Goal: Communication & Community: Answer question/provide support

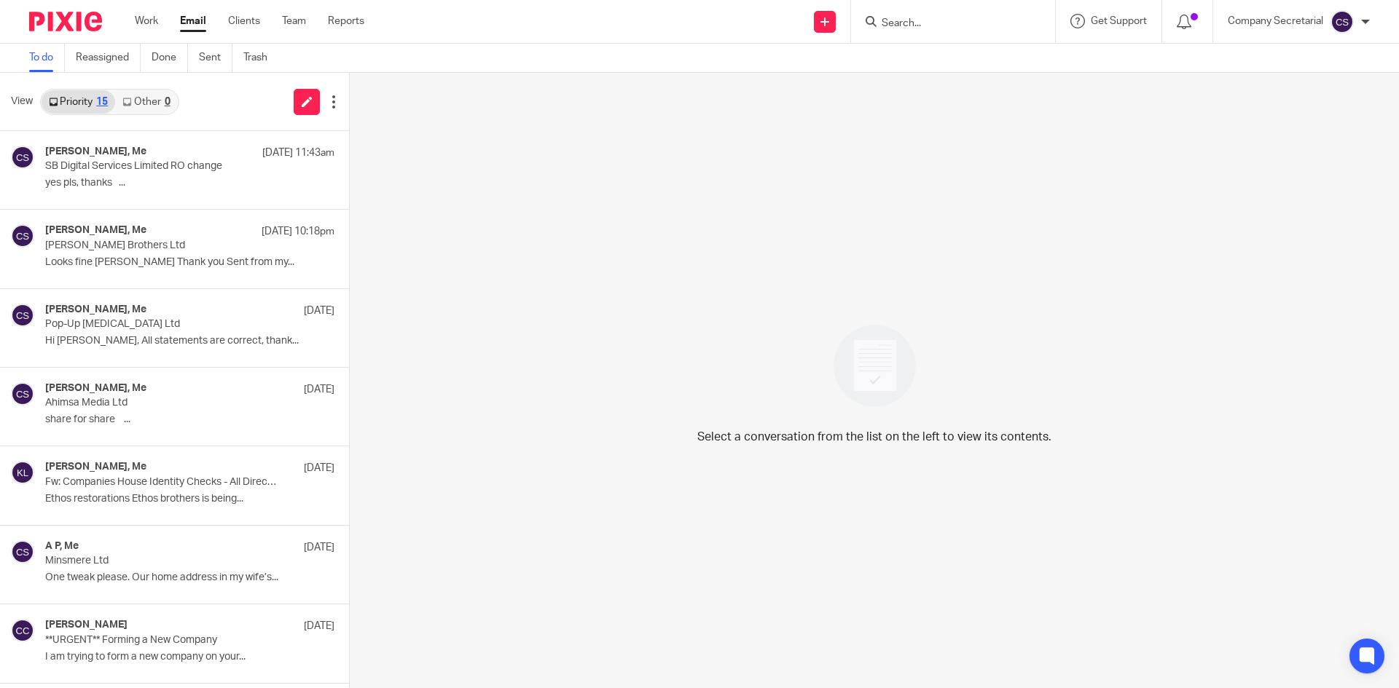
click at [82, 20] on img at bounding box center [65, 22] width 73 height 20
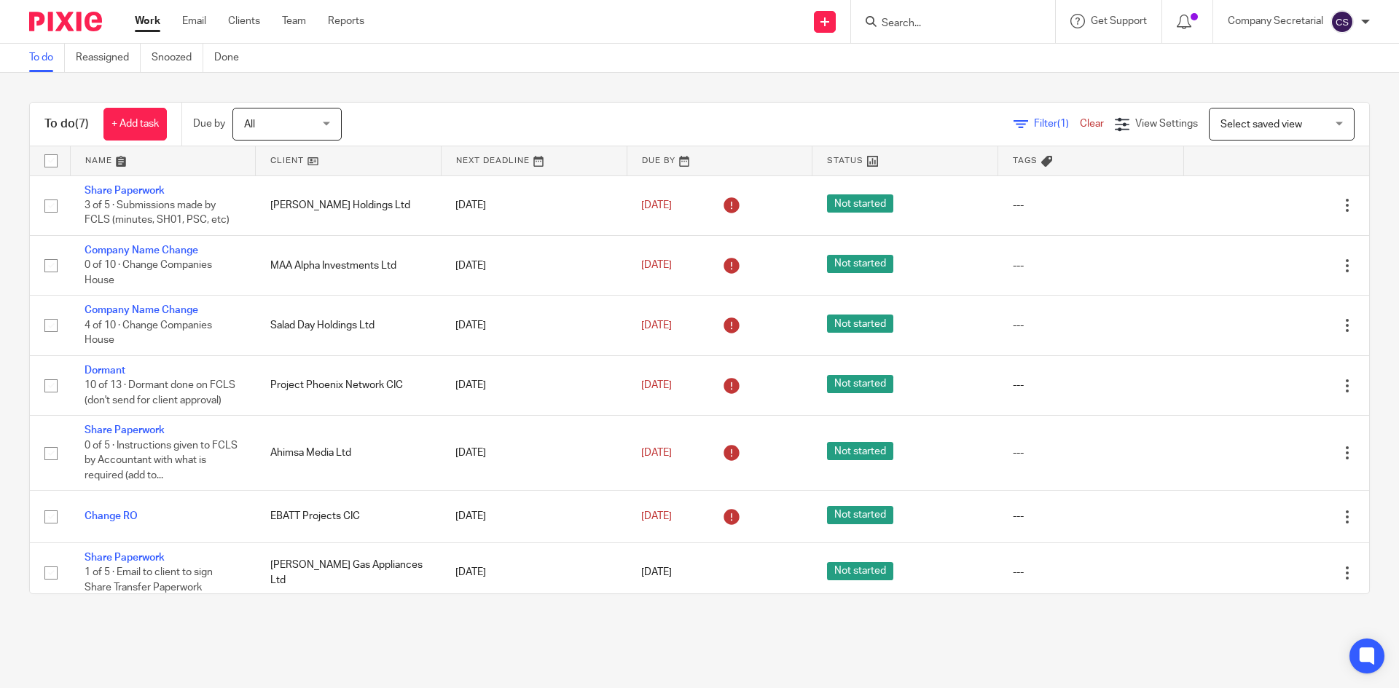
click at [945, 23] on input "Search" at bounding box center [945, 23] width 131 height 13
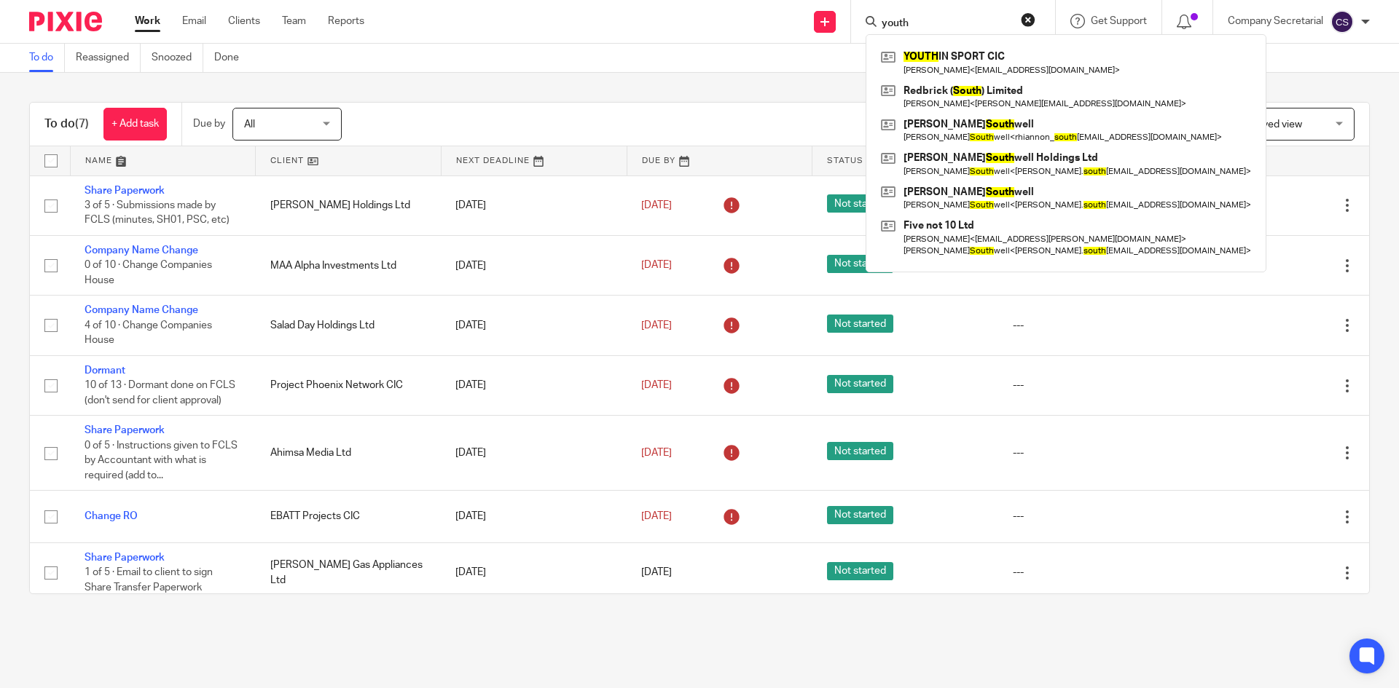
type input "youth"
click at [67, 17] on img at bounding box center [65, 22] width 73 height 20
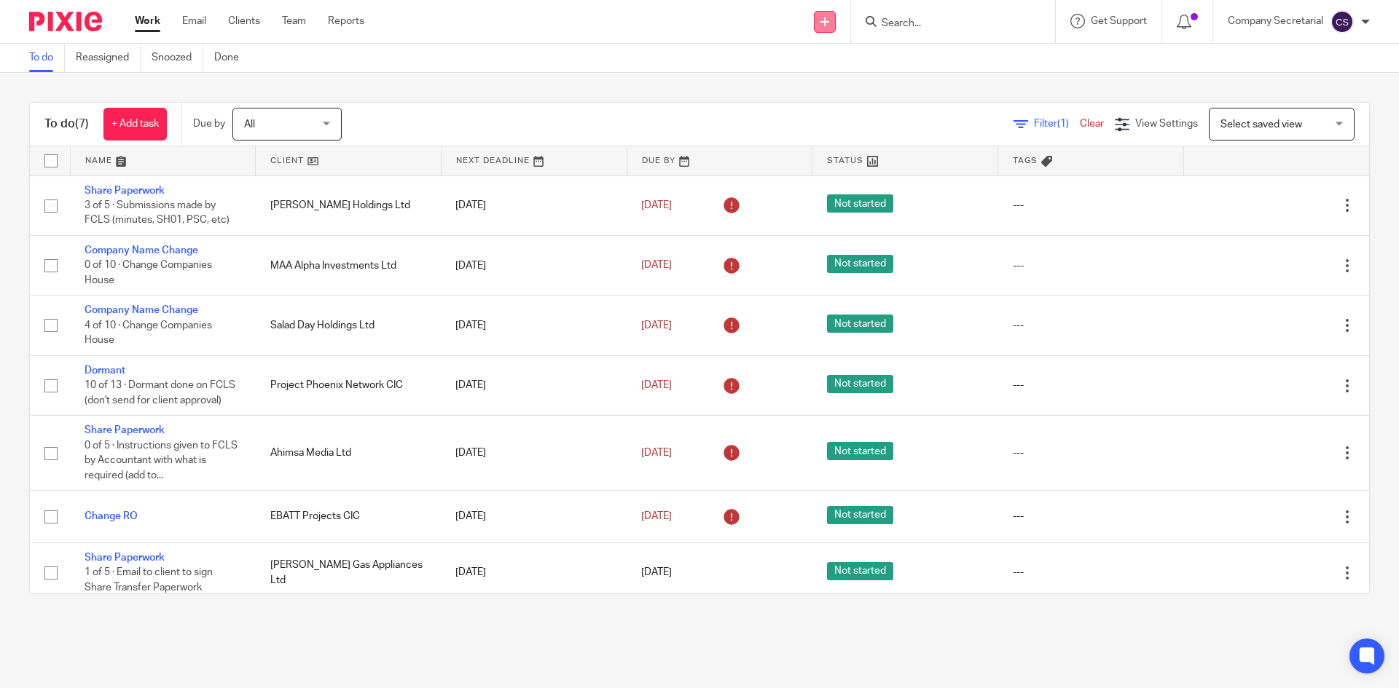
click at [828, 23] on link at bounding box center [825, 22] width 22 height 22
click at [798, 67] on link "Send new email" at bounding box center [823, 68] width 90 height 21
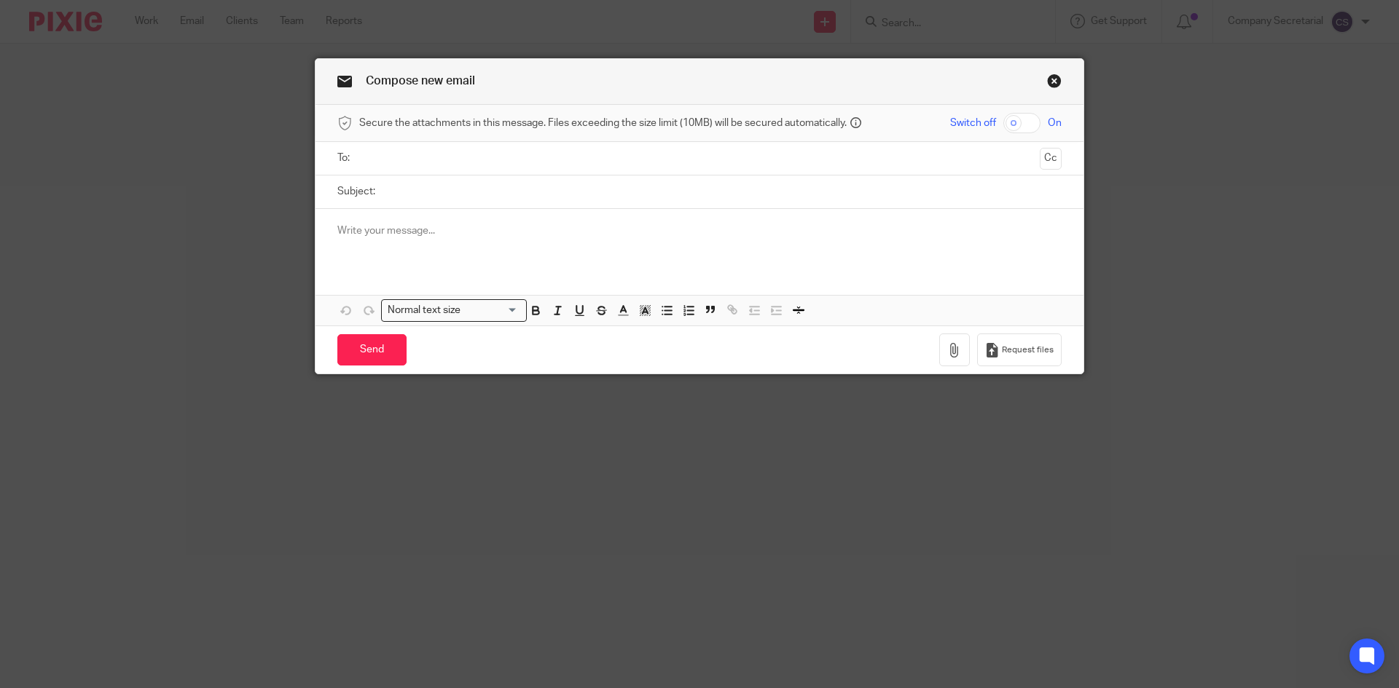
click at [420, 157] on input "text" at bounding box center [698, 158] width 669 height 17
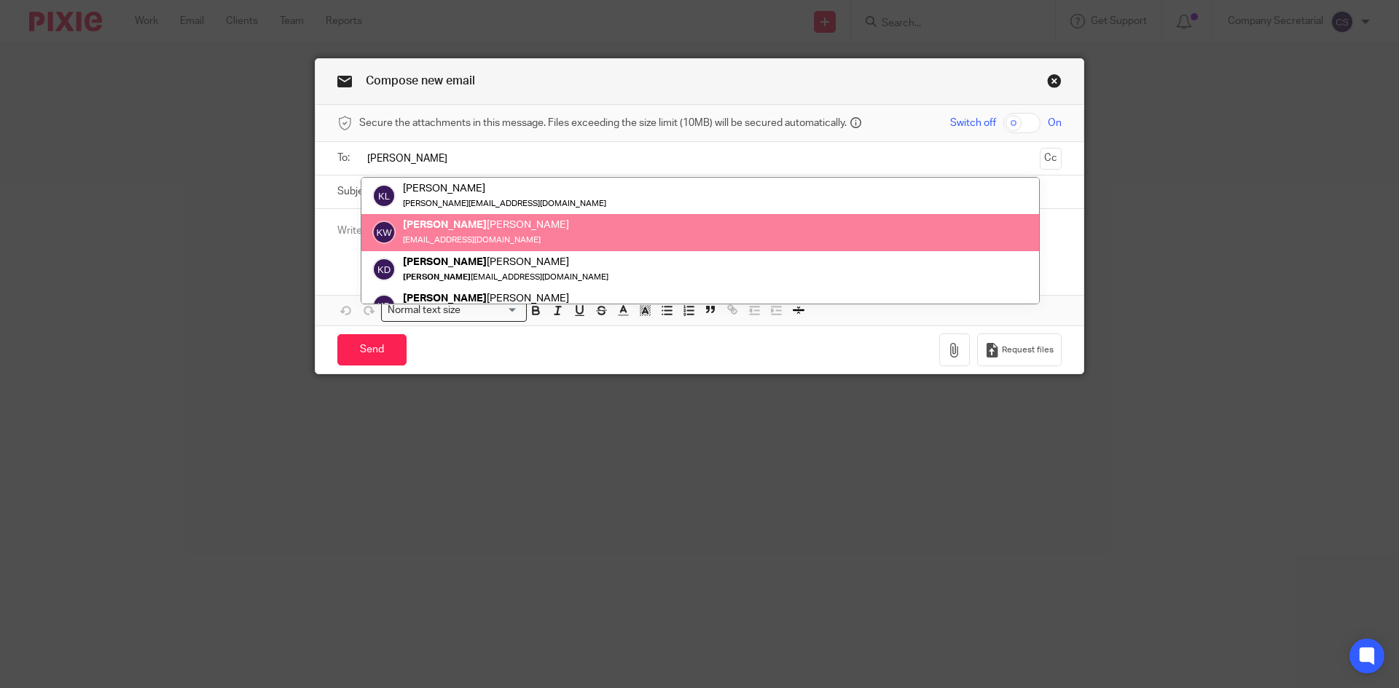
type input "keith"
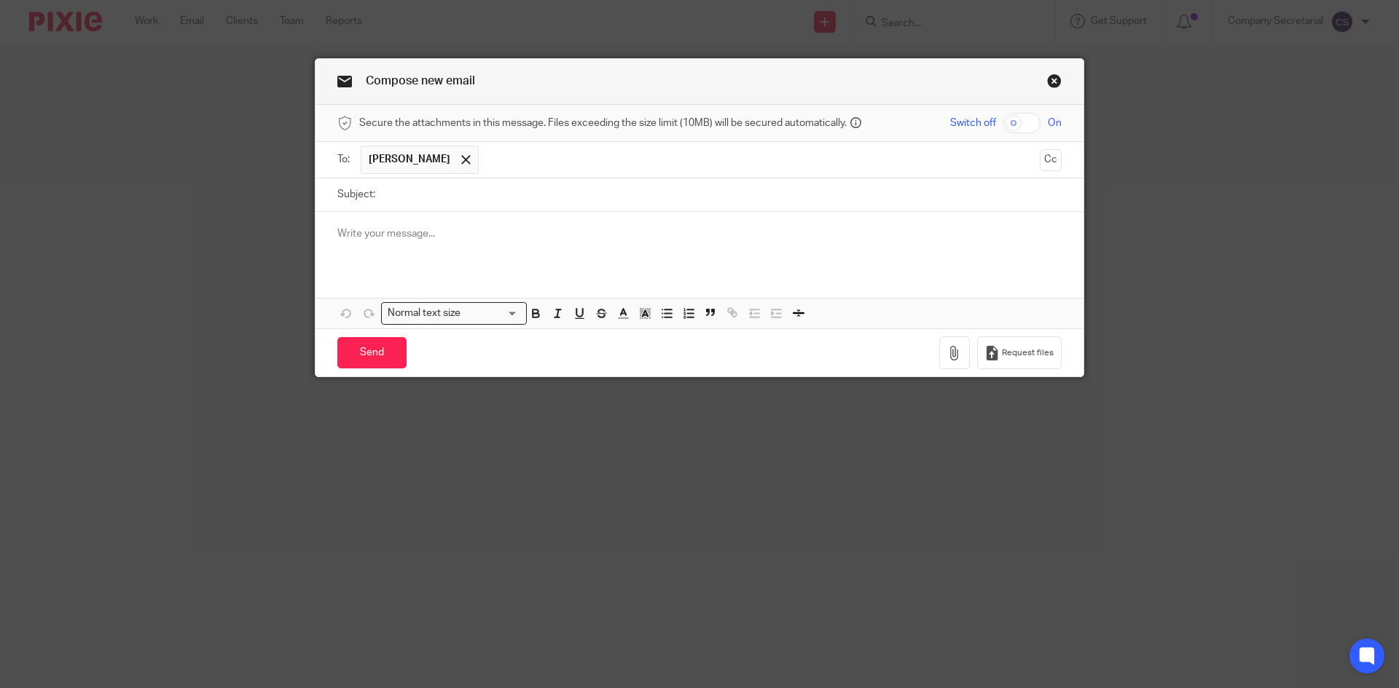
click at [548, 176] on form "Secure the attachments in this message. Files exceeding the size limit (10MB) w…" at bounding box center [699, 241] width 768 height 272
click at [506, 200] on input "Subject:" at bounding box center [721, 194] width 679 height 33
paste input "YOUTH IN SPORT CIC"
type input "YOUTH IN SPORT CIC"
click at [519, 246] on div at bounding box center [699, 240] width 768 height 57
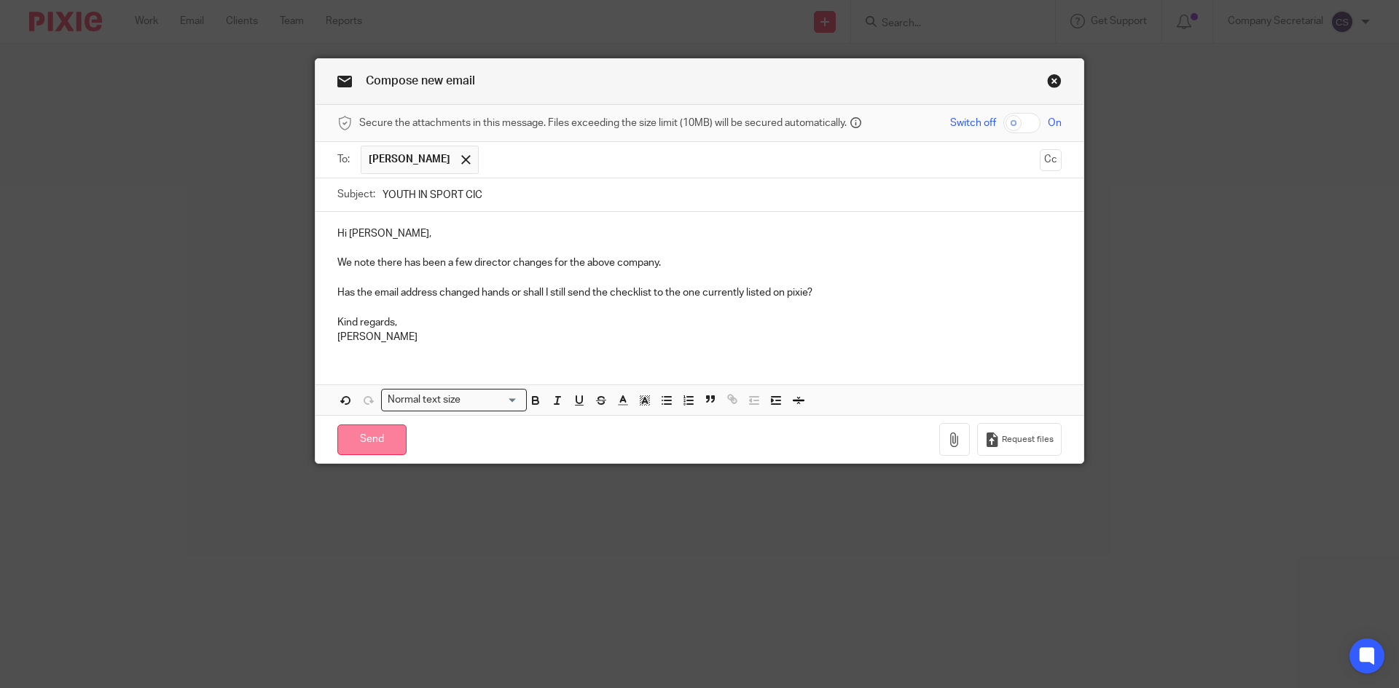
click at [387, 436] on input "Send" at bounding box center [371, 440] width 69 height 31
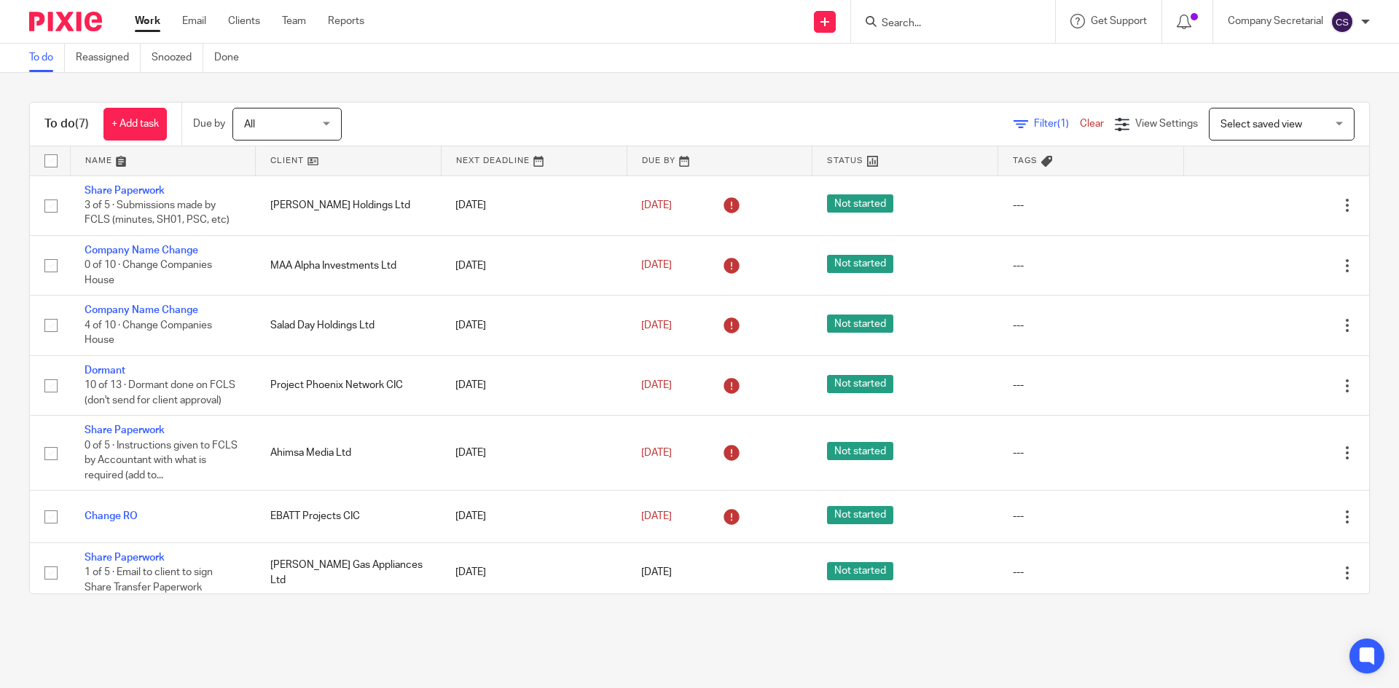
click at [932, 19] on input "Search" at bounding box center [945, 23] width 131 height 13
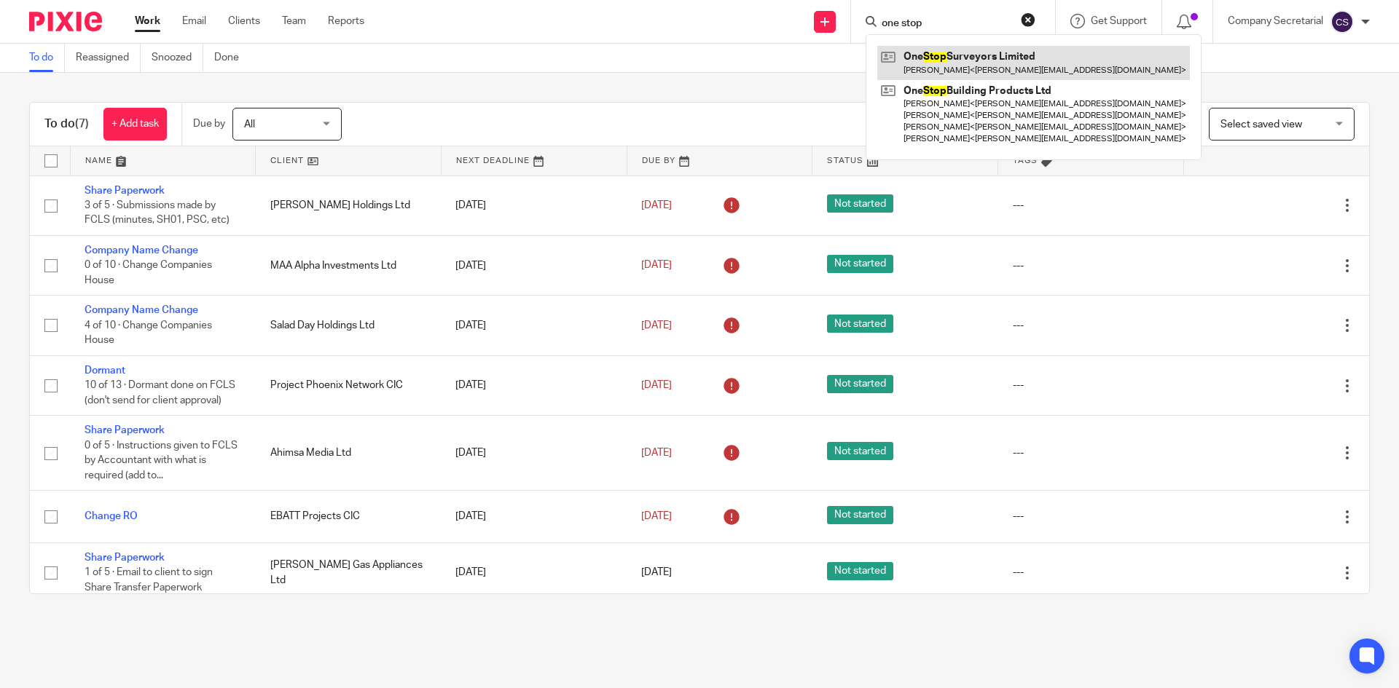
type input "one stop"
click at [980, 54] on link at bounding box center [1033, 63] width 312 height 34
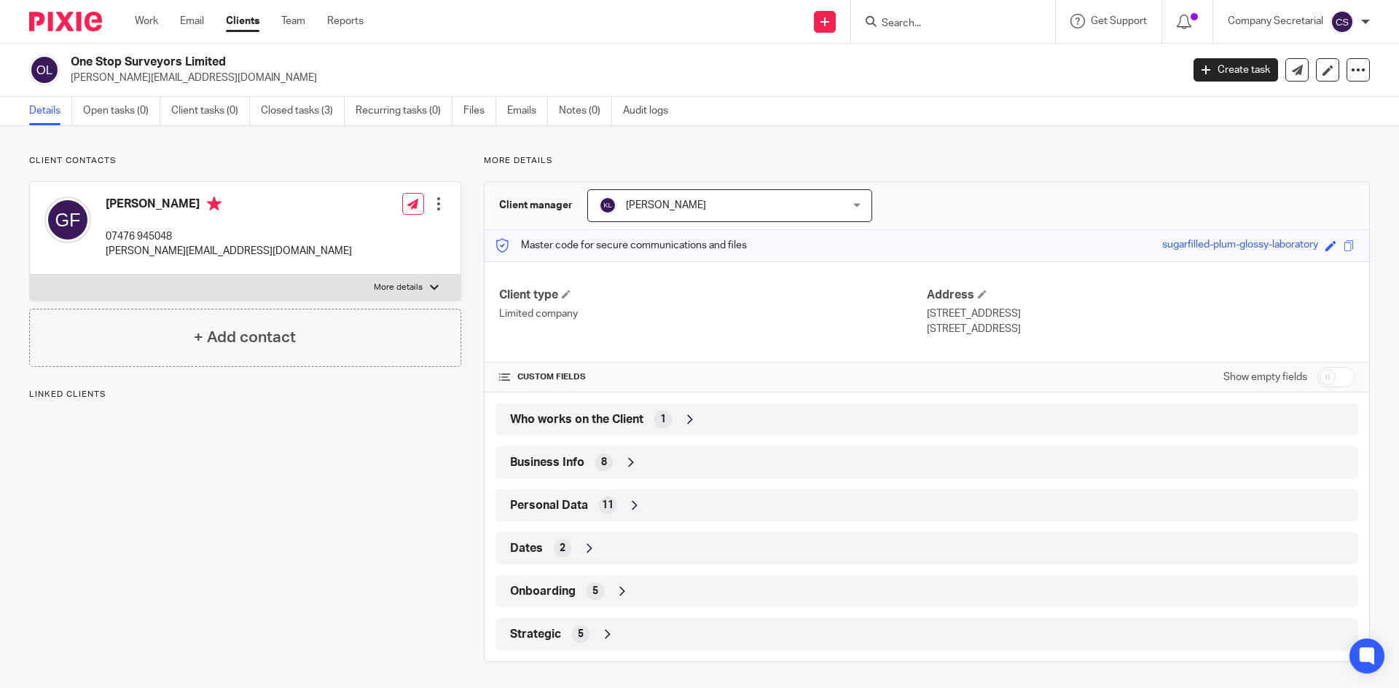
click at [143, 61] on h2 "One Stop Surveyors Limited" at bounding box center [511, 62] width 881 height 15
copy div "One Stop Surveyors Limited"
click at [1291, 75] on icon at bounding box center [1296, 70] width 11 height 11
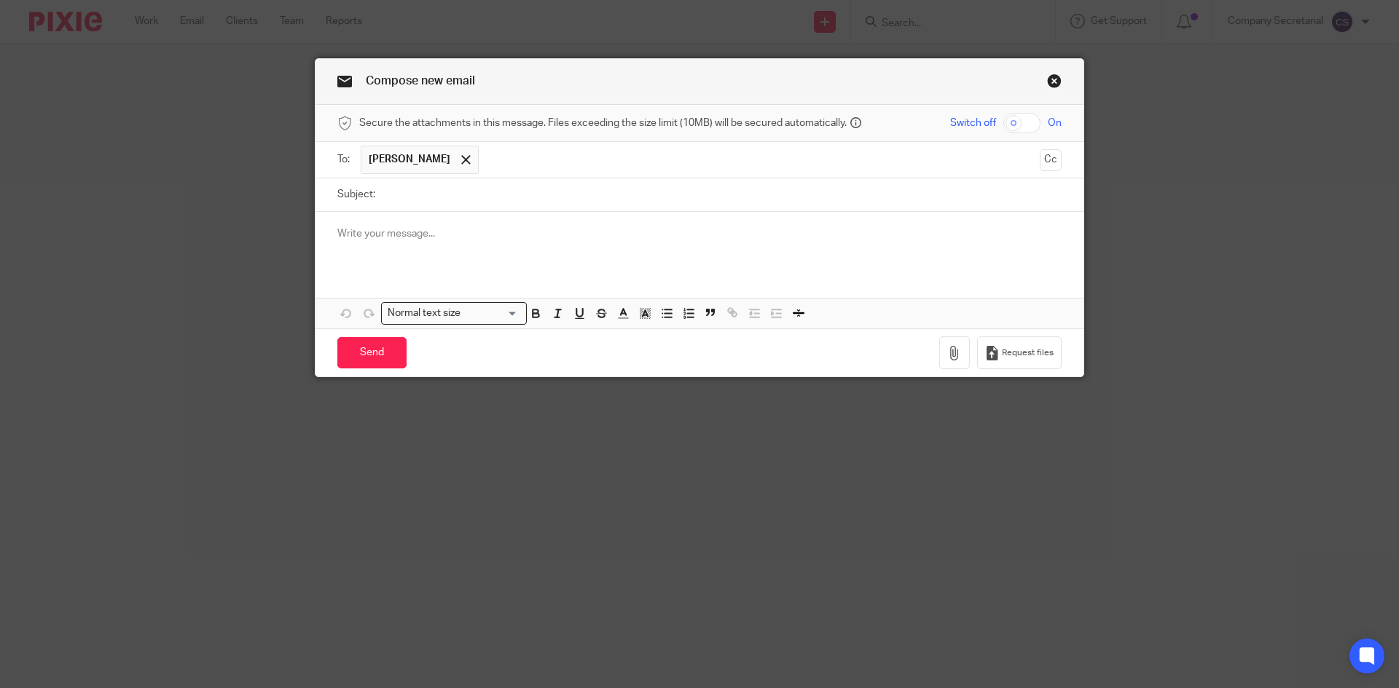
click at [543, 198] on input "Subject:" at bounding box center [721, 194] width 679 height 33
paste input "One Stop Surveyors Limited"
type input "One Stop Surveyors Limited"
click at [492, 229] on p at bounding box center [699, 234] width 724 height 15
click at [422, 215] on div at bounding box center [699, 240] width 768 height 57
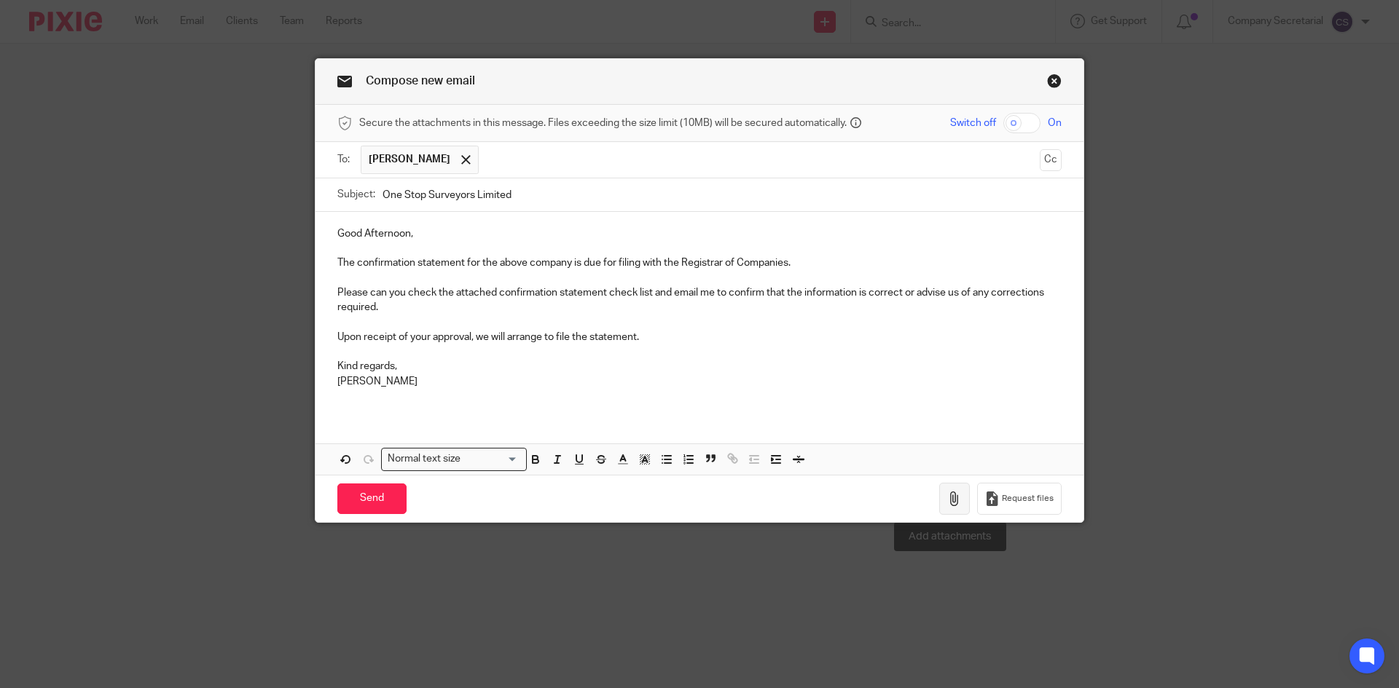
click at [951, 487] on button "button" at bounding box center [954, 499] width 31 height 33
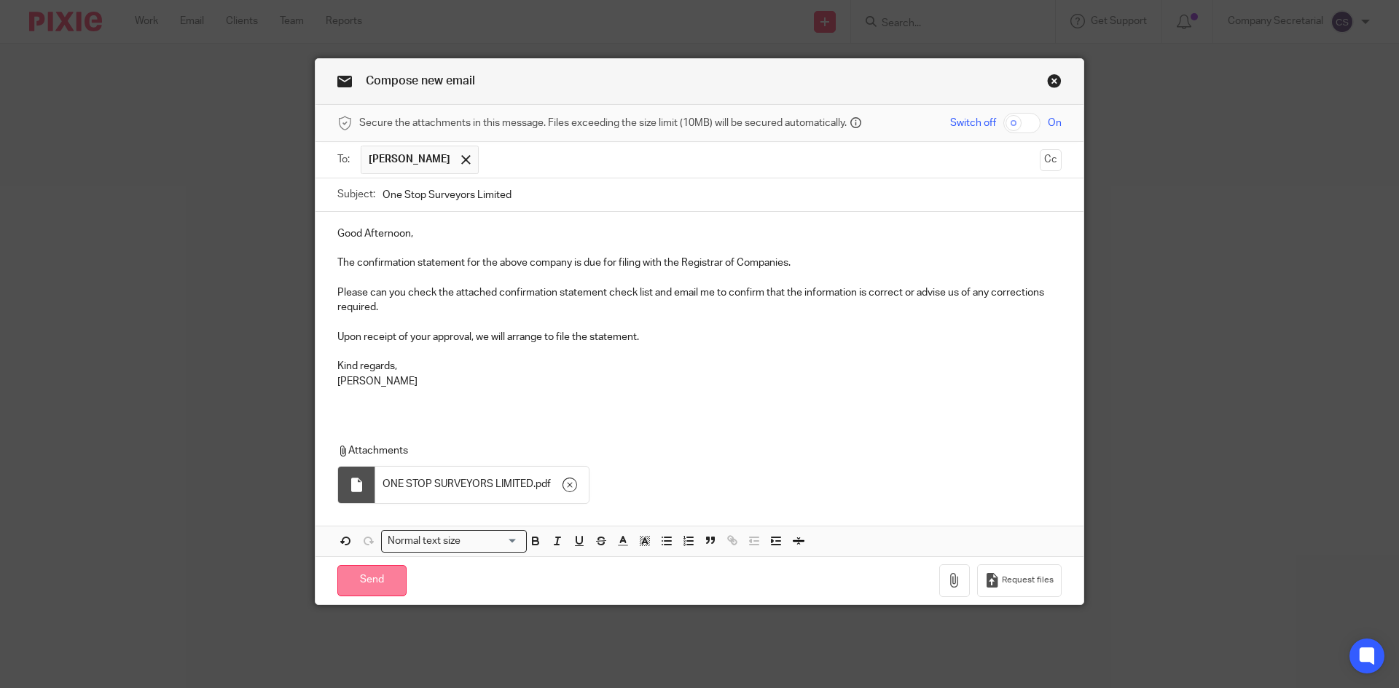
click at [390, 581] on input "Send" at bounding box center [371, 580] width 69 height 31
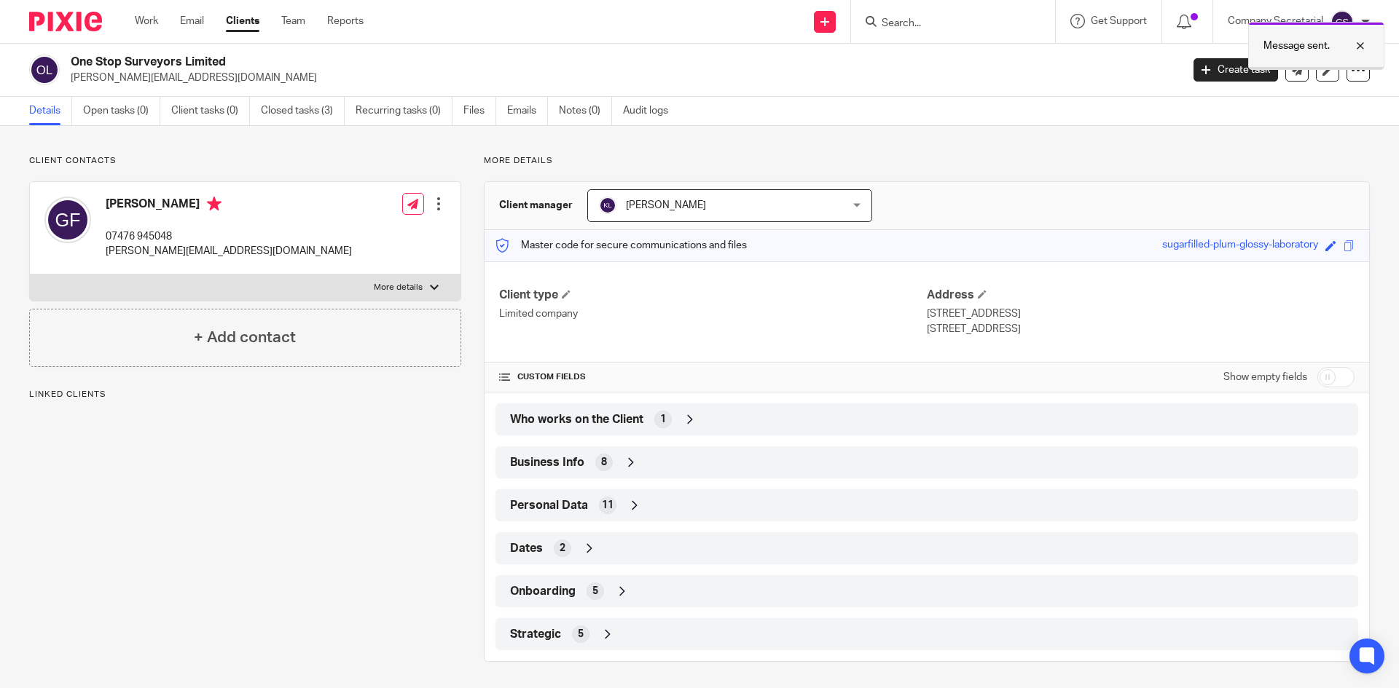
drag, startPoint x: 1366, startPoint y: 47, endPoint x: 1259, endPoint y: 46, distance: 106.4
click at [1366, 47] on div at bounding box center [1348, 45] width 39 height 17
click at [925, 20] on input "Search" at bounding box center [945, 23] width 131 height 13
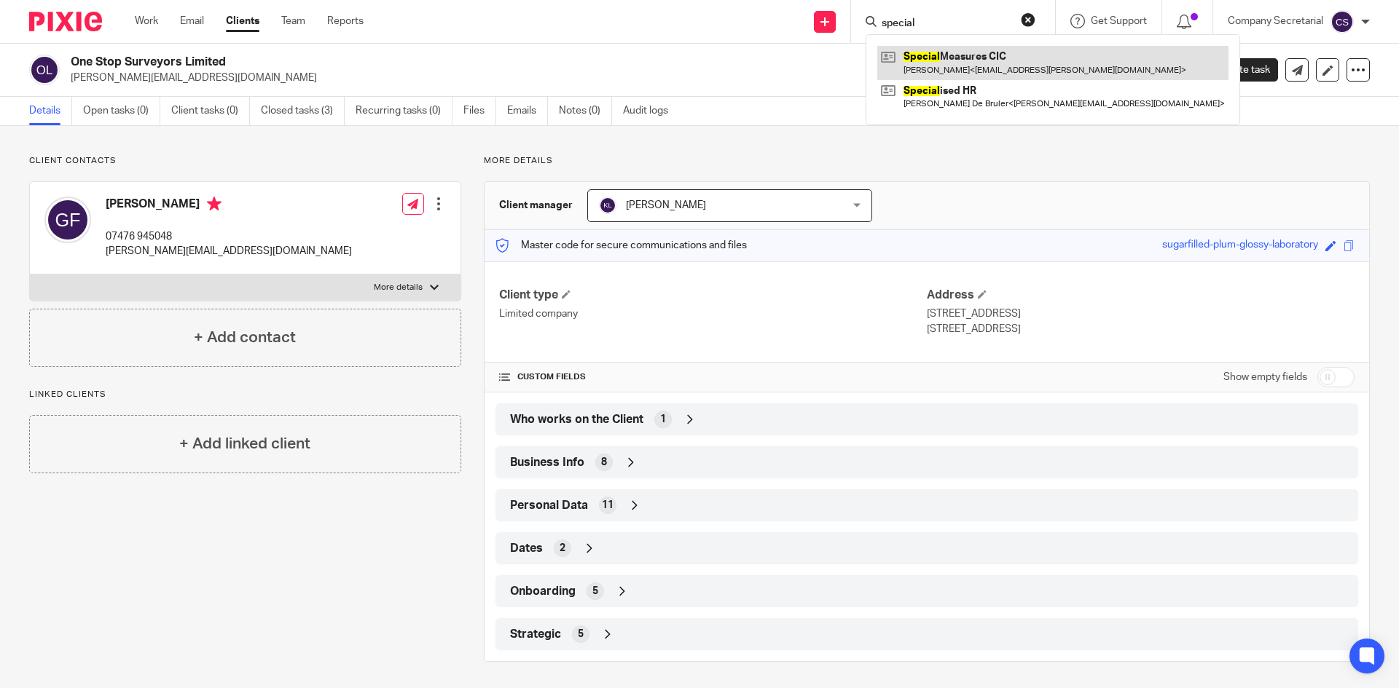
type input "special"
click at [976, 57] on link at bounding box center [1052, 63] width 351 height 34
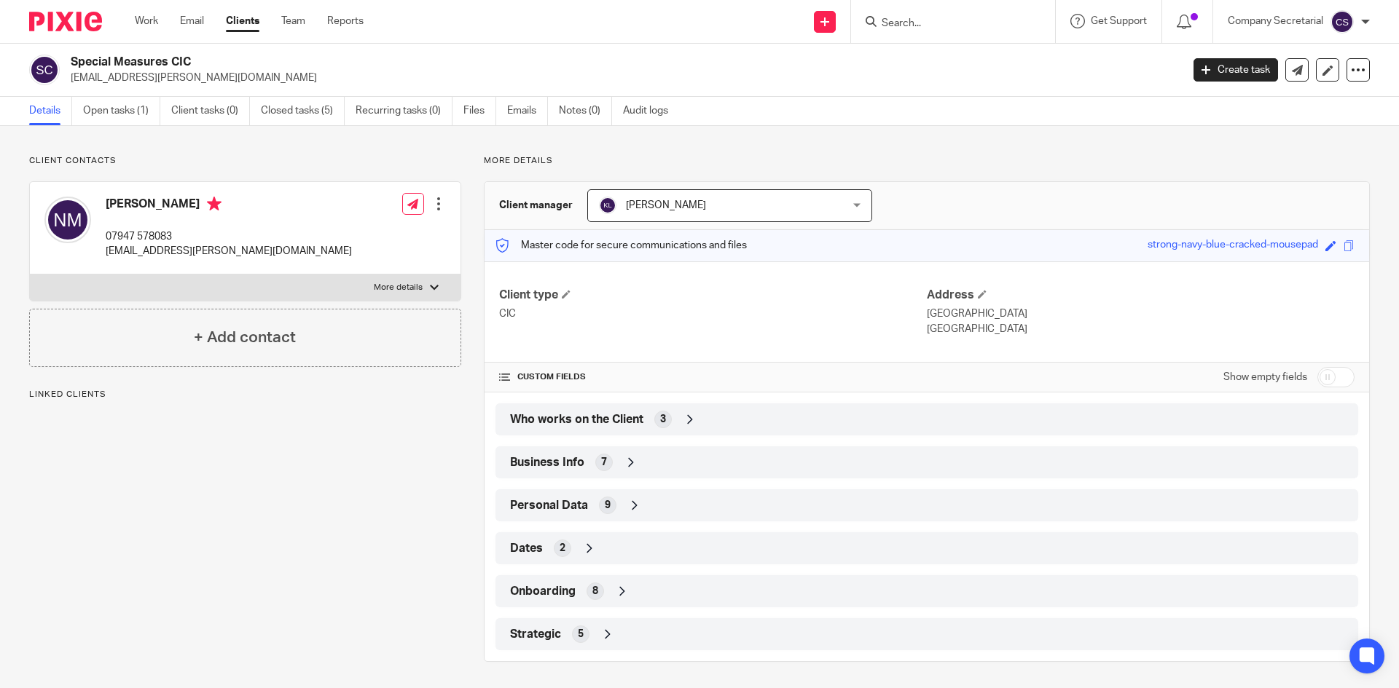
click at [145, 58] on h2 "Special Measures CIC" at bounding box center [511, 62] width 881 height 15
copy div "Special Measures CIC"
click at [1291, 74] on icon at bounding box center [1296, 70] width 11 height 11
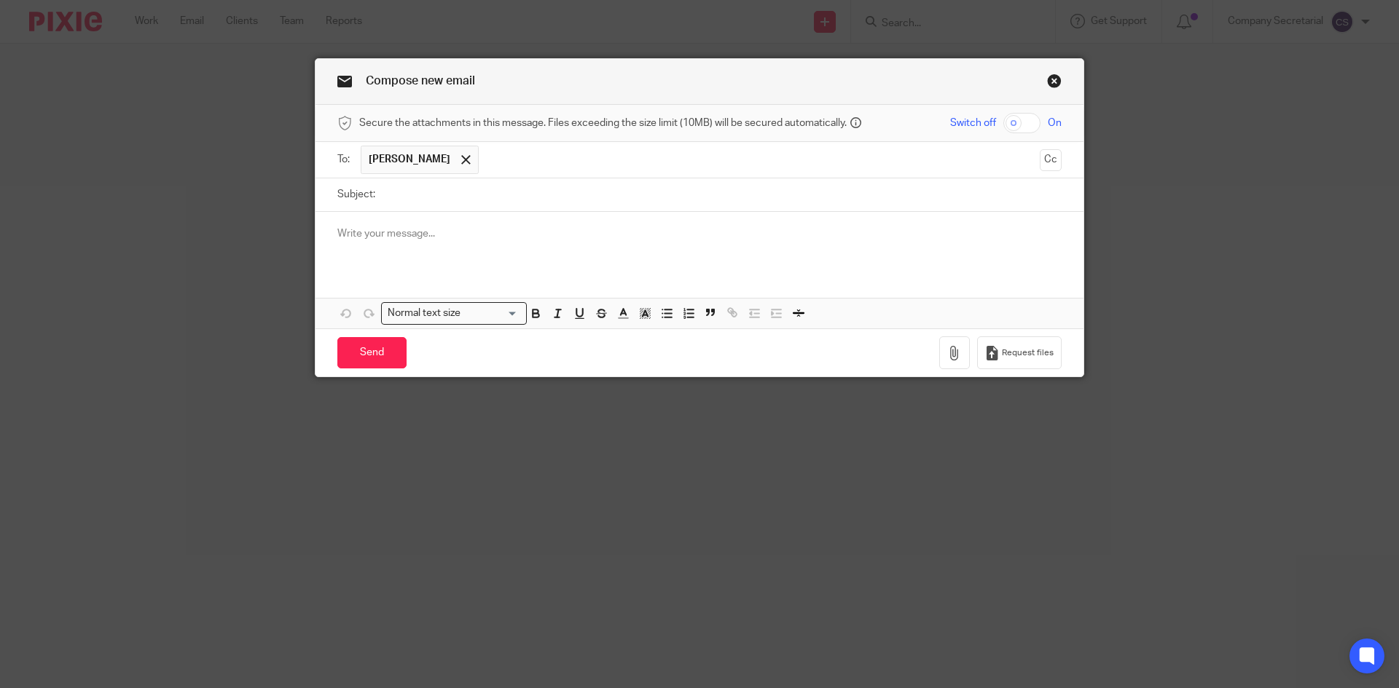
click at [439, 196] on input "Subject:" at bounding box center [721, 194] width 679 height 33
paste input "Special Measures CIC"
type input "Special Measures CIC"
click at [440, 232] on p at bounding box center [699, 234] width 724 height 15
click at [433, 235] on p at bounding box center [699, 234] width 724 height 15
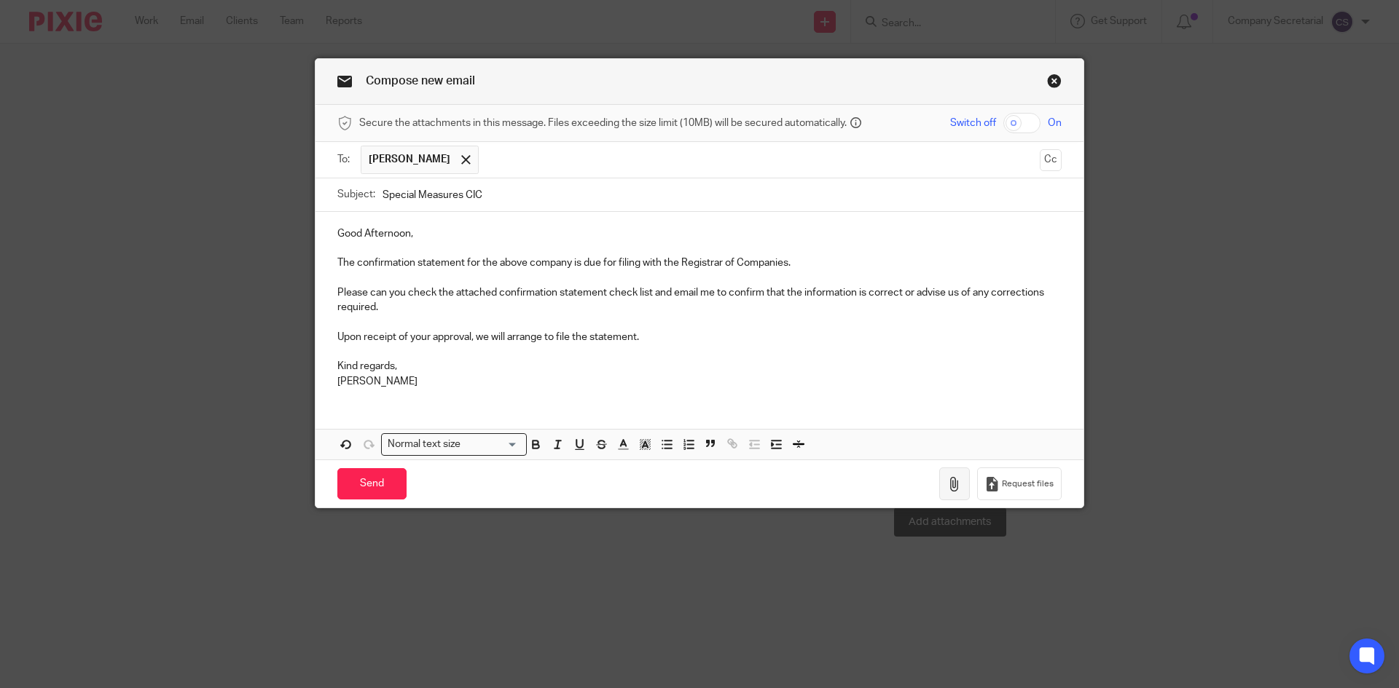
click at [942, 481] on button "button" at bounding box center [954, 484] width 31 height 33
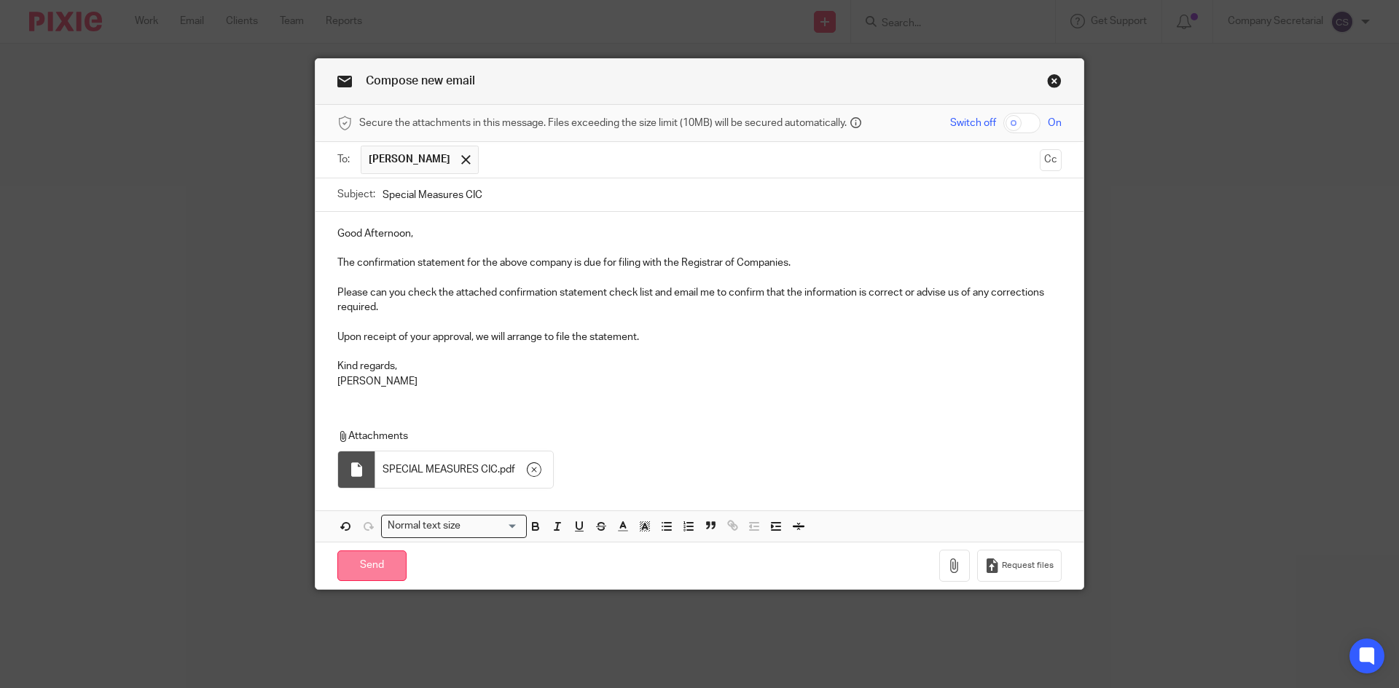
click at [389, 563] on input "Send" at bounding box center [371, 566] width 69 height 31
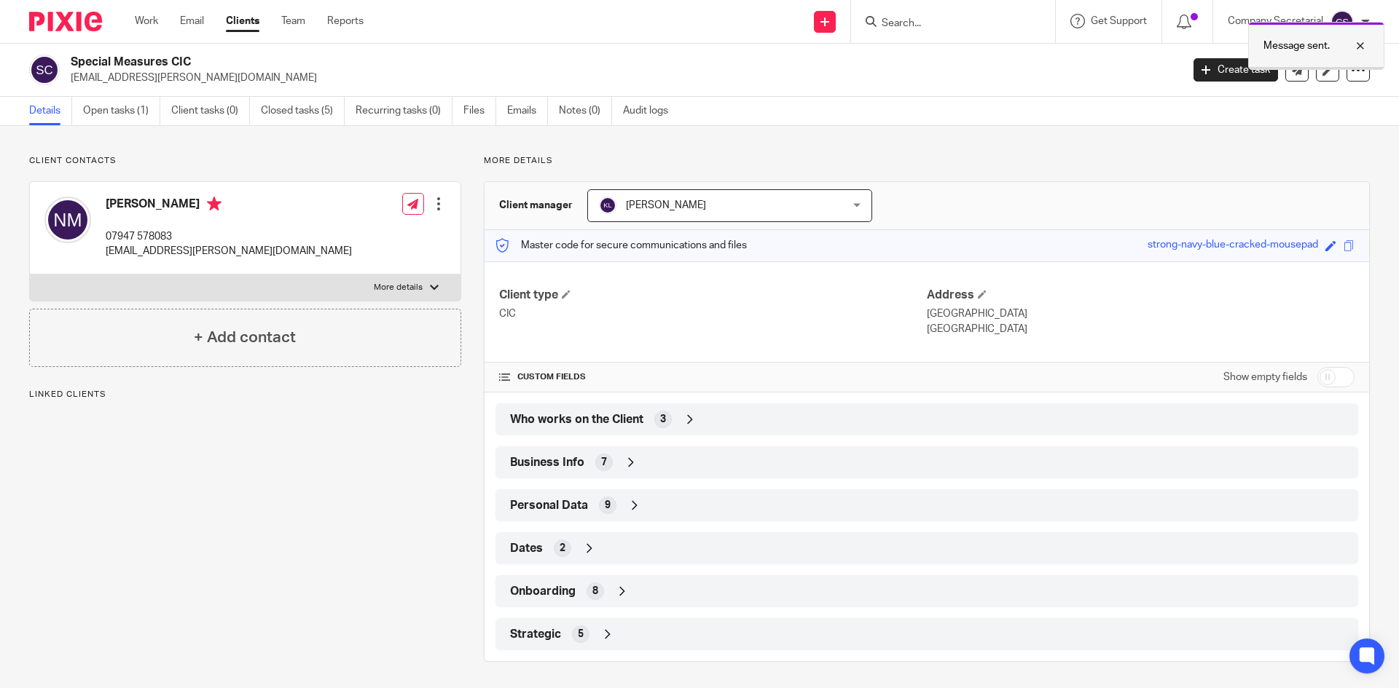
drag, startPoint x: 1359, startPoint y: 41, endPoint x: 1345, endPoint y: 49, distance: 16.6
click at [1359, 41] on div at bounding box center [1348, 45] width 39 height 17
click at [905, 25] on input "Search" at bounding box center [945, 23] width 131 height 13
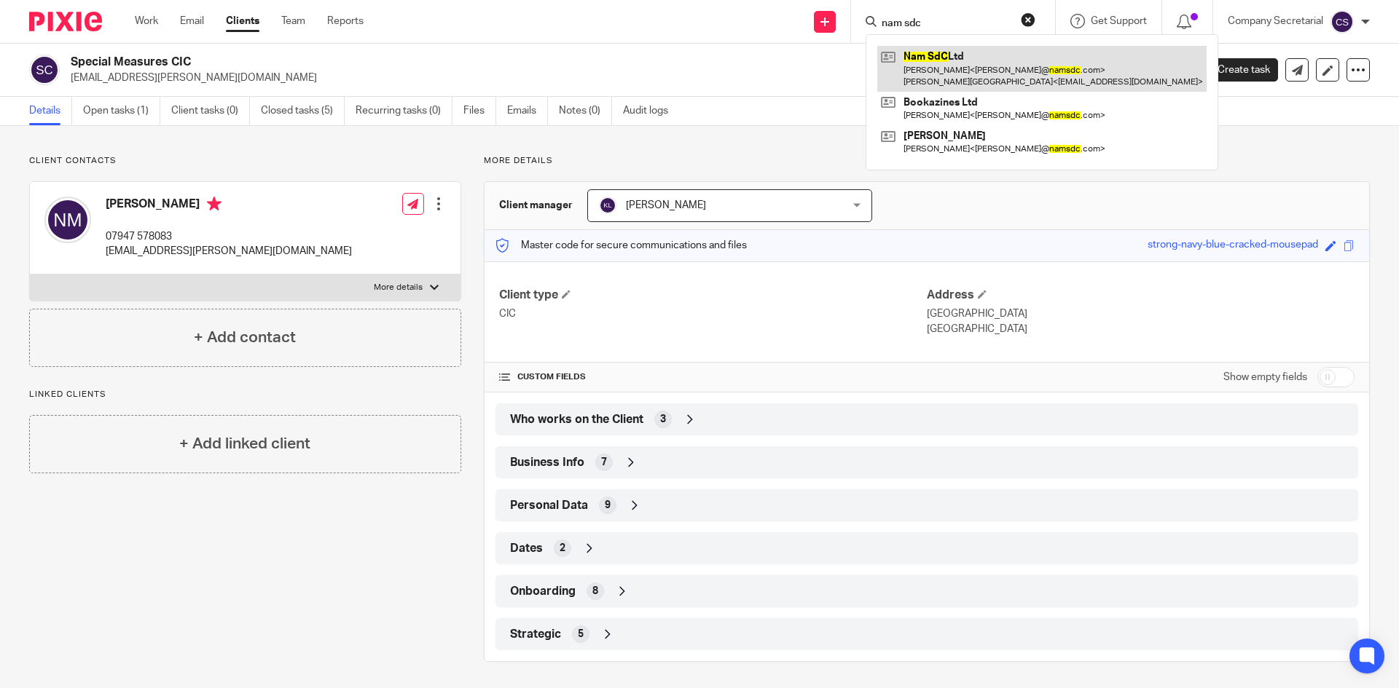
type input "nam sdc"
click at [955, 68] on link at bounding box center [1041, 68] width 329 height 45
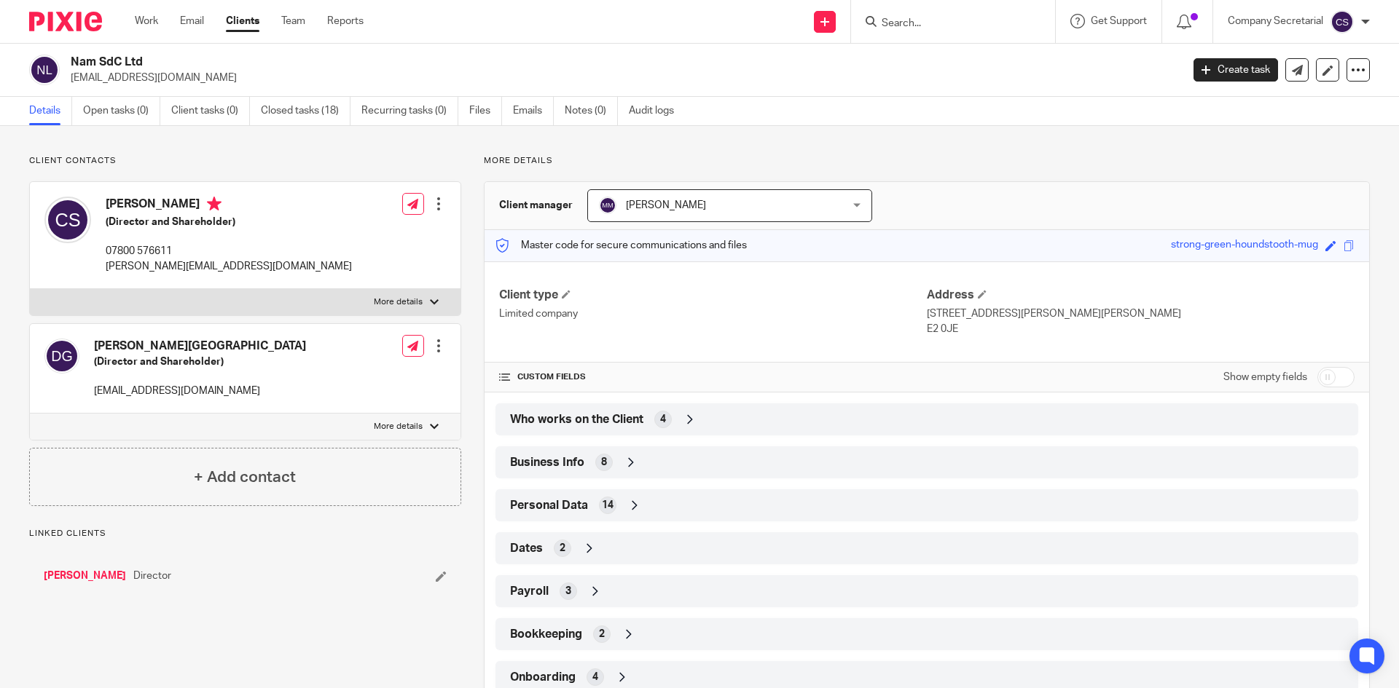
click at [125, 61] on h2 "Nam SdC Ltd" at bounding box center [511, 62] width 881 height 15
copy div "Nam SdC Ltd"
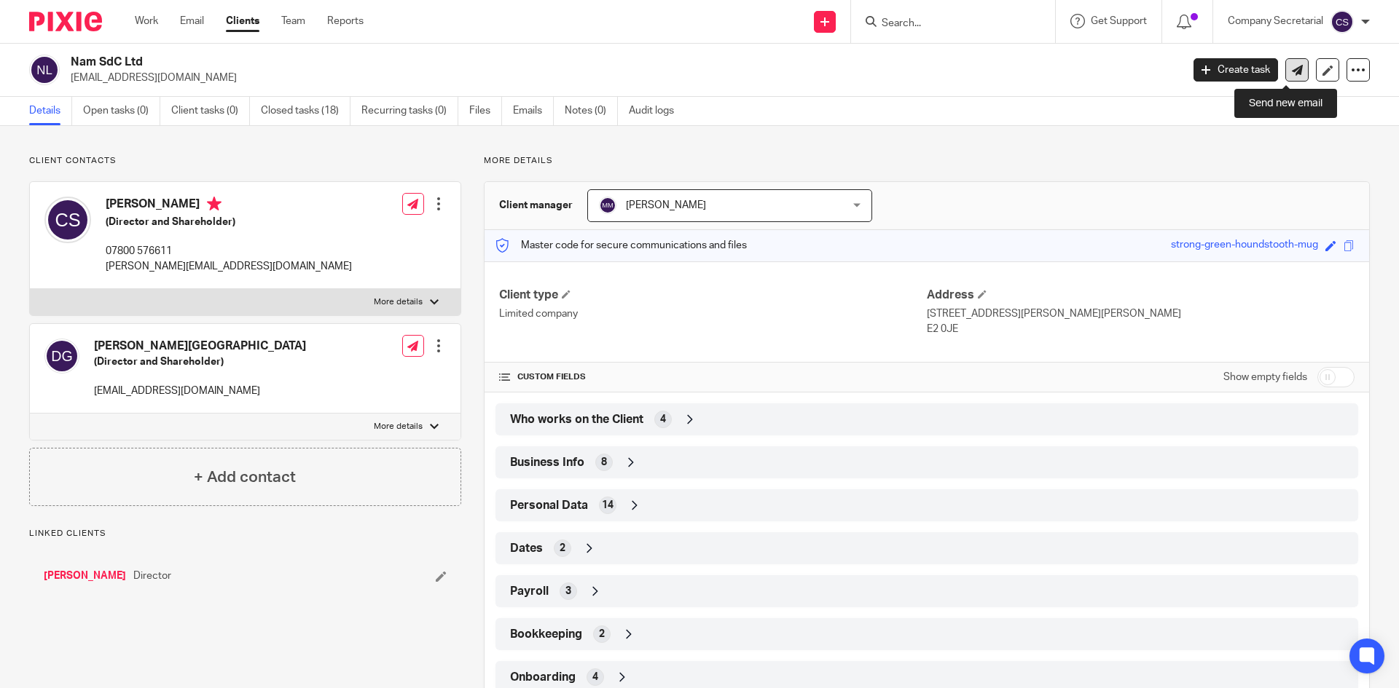
click at [1290, 76] on link at bounding box center [1296, 69] width 23 height 23
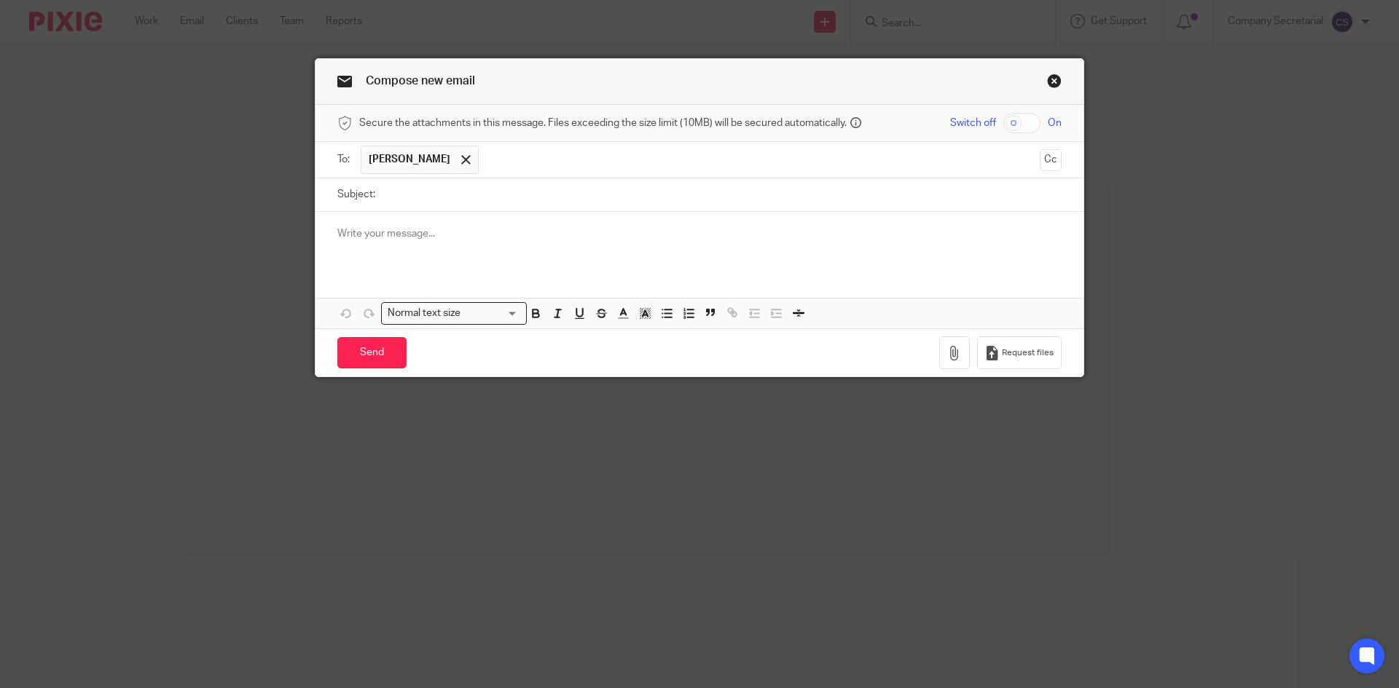
click at [455, 191] on input "Subject:" at bounding box center [721, 194] width 679 height 33
paste input "Nam SdC Ltd"
type input "Nam SdC Ltd"
click at [449, 233] on p at bounding box center [699, 234] width 724 height 15
click at [477, 237] on p at bounding box center [699, 234] width 724 height 15
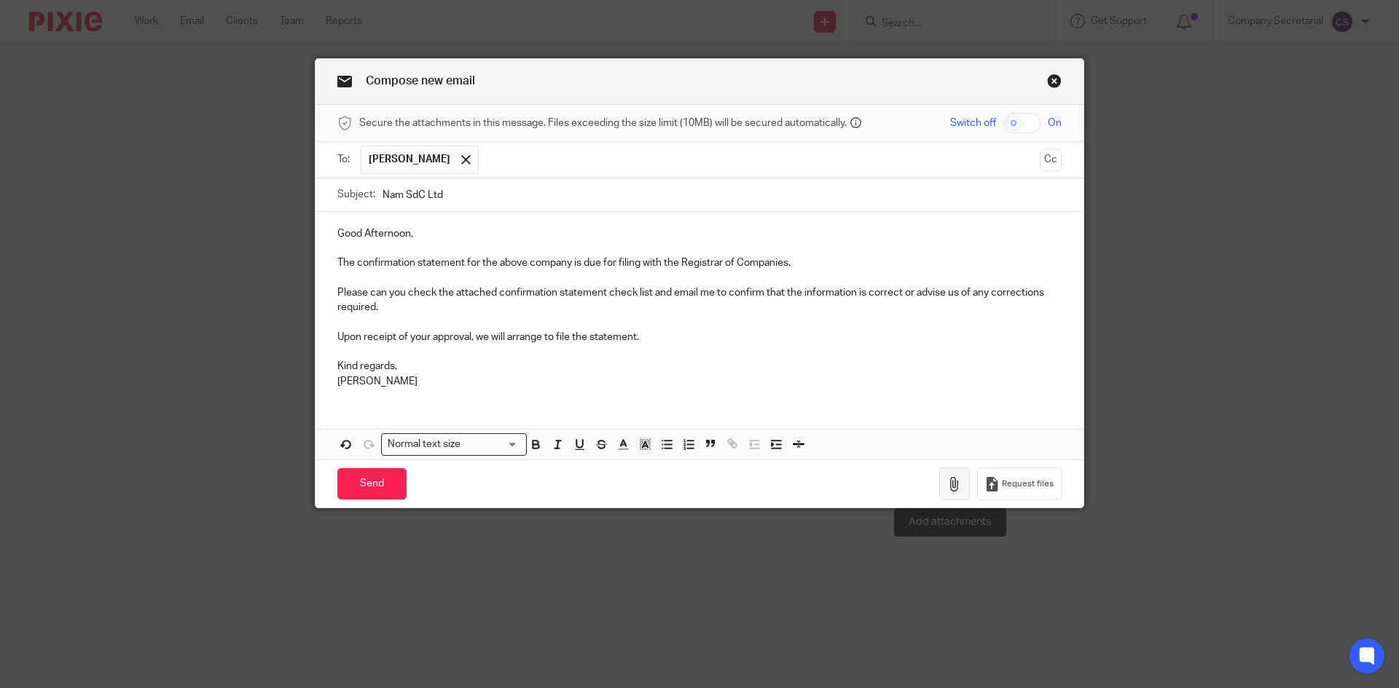
click at [947, 483] on icon "button" at bounding box center [954, 484] width 15 height 15
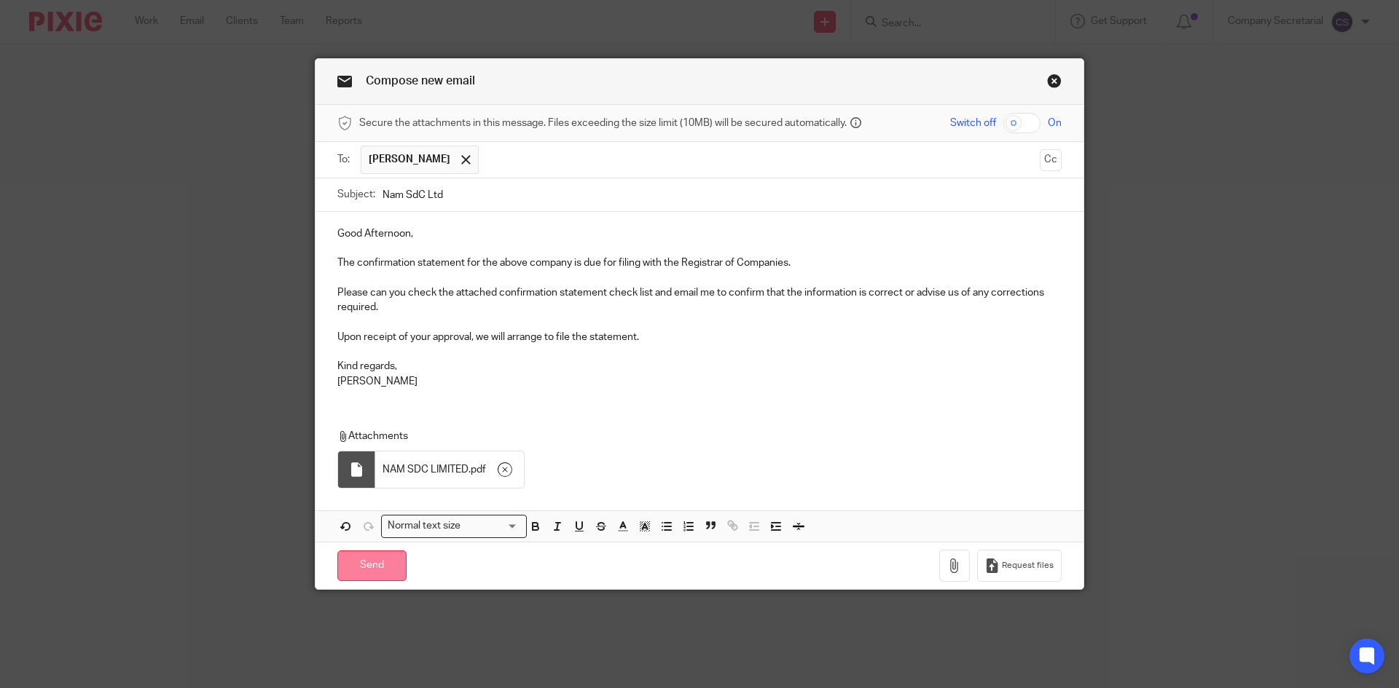
click at [390, 569] on input "Send" at bounding box center [371, 566] width 69 height 31
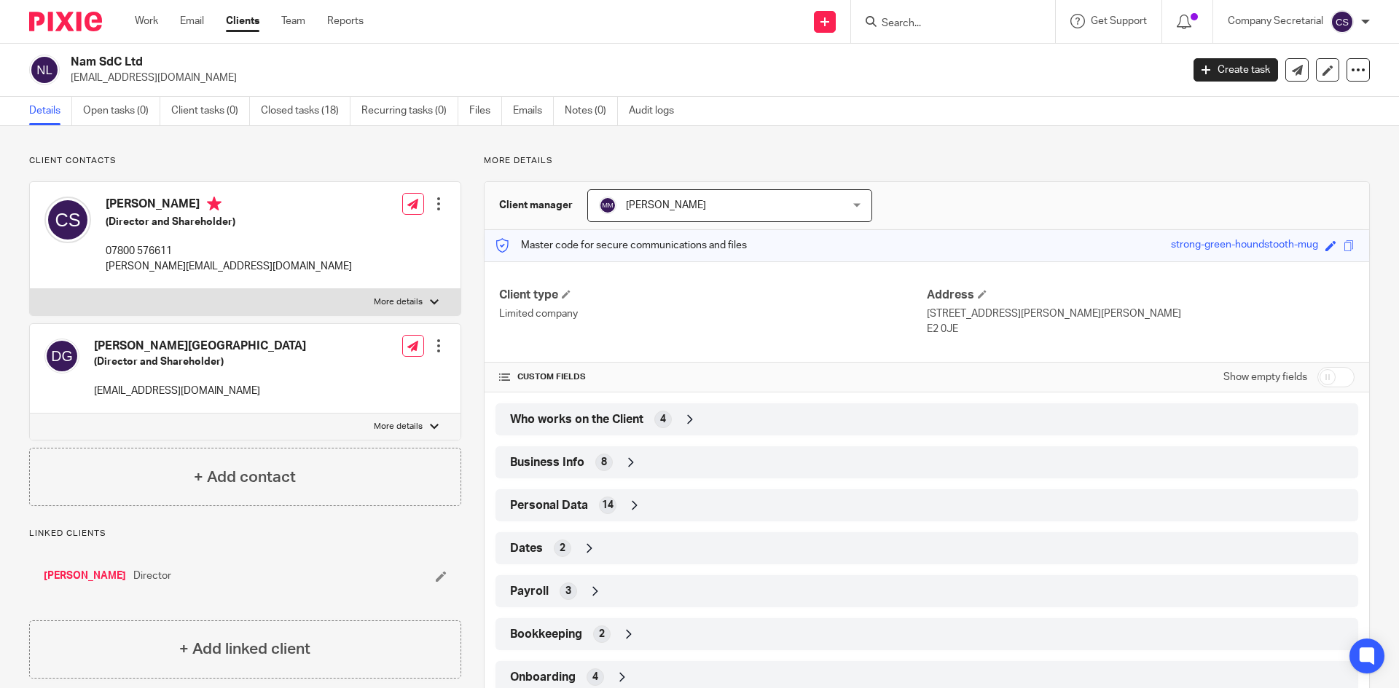
click at [70, 15] on img at bounding box center [65, 22] width 73 height 20
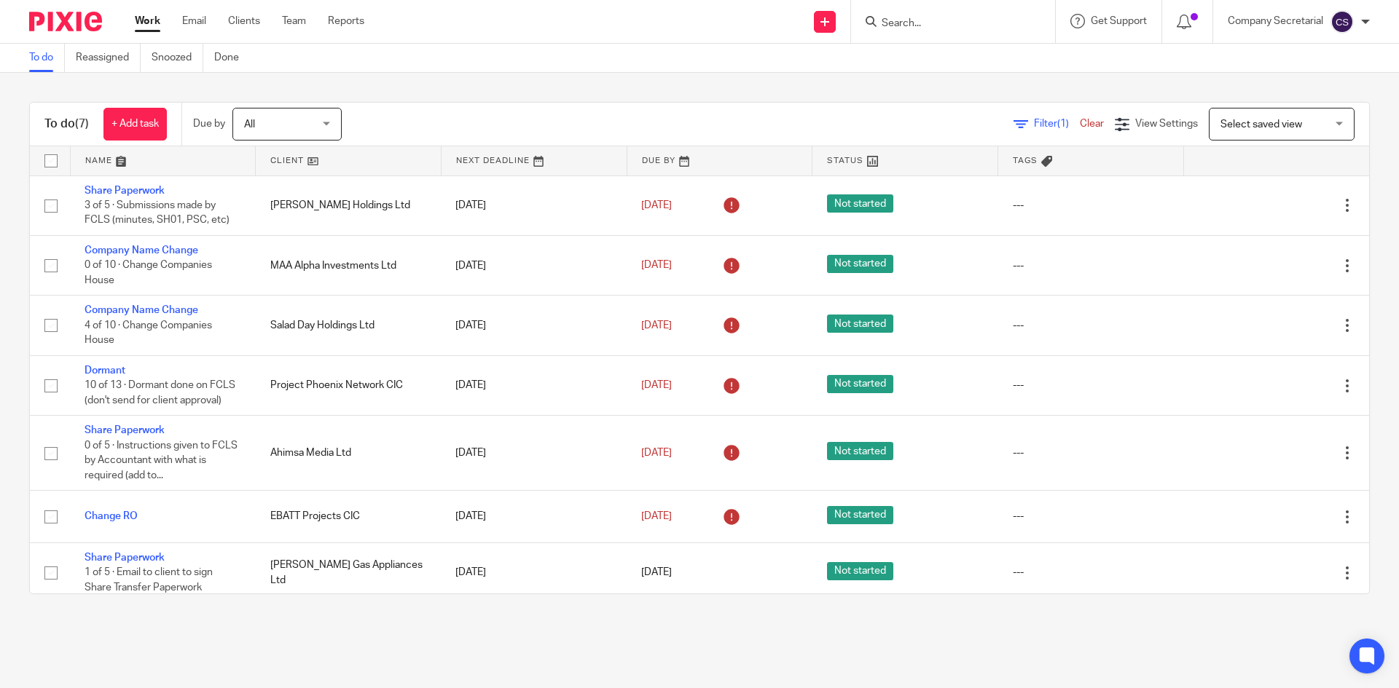
click at [49, 25] on img at bounding box center [65, 22] width 73 height 20
click at [199, 20] on link "Email" at bounding box center [194, 21] width 24 height 15
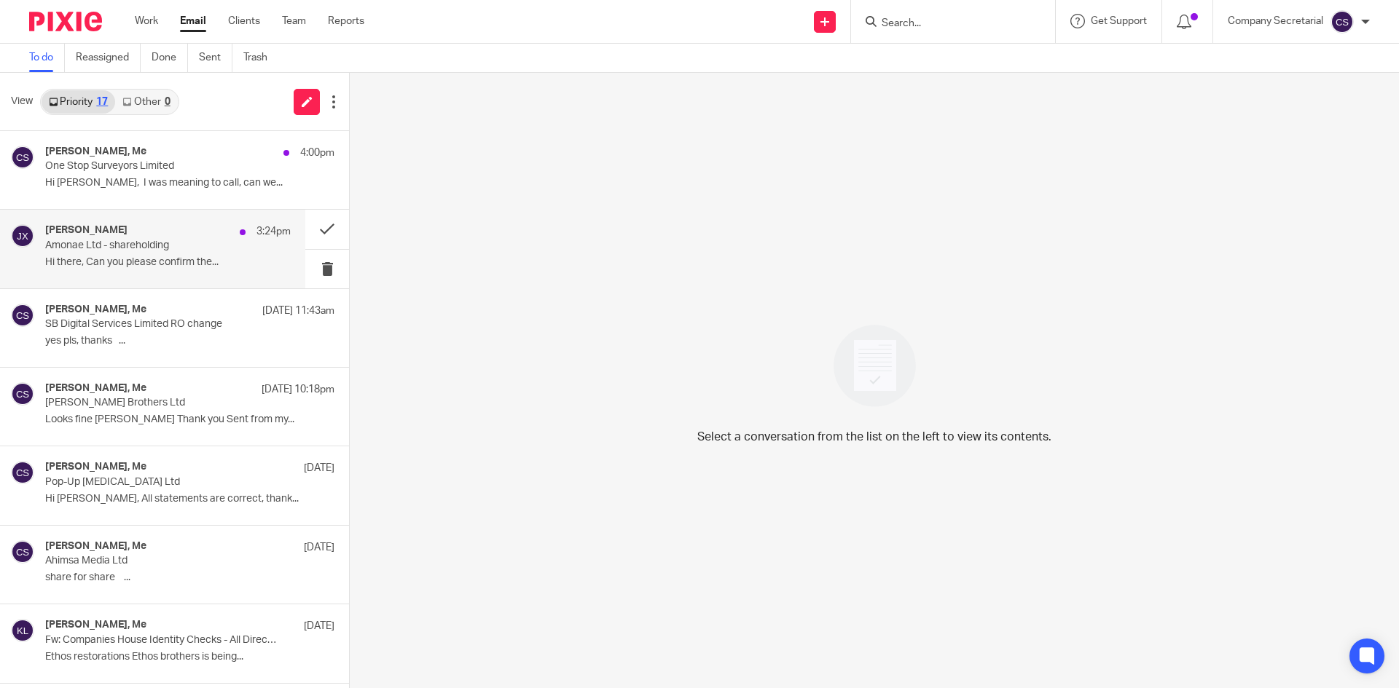
click at [231, 259] on p "Hi there, Can you please confirm the..." at bounding box center [167, 262] width 245 height 12
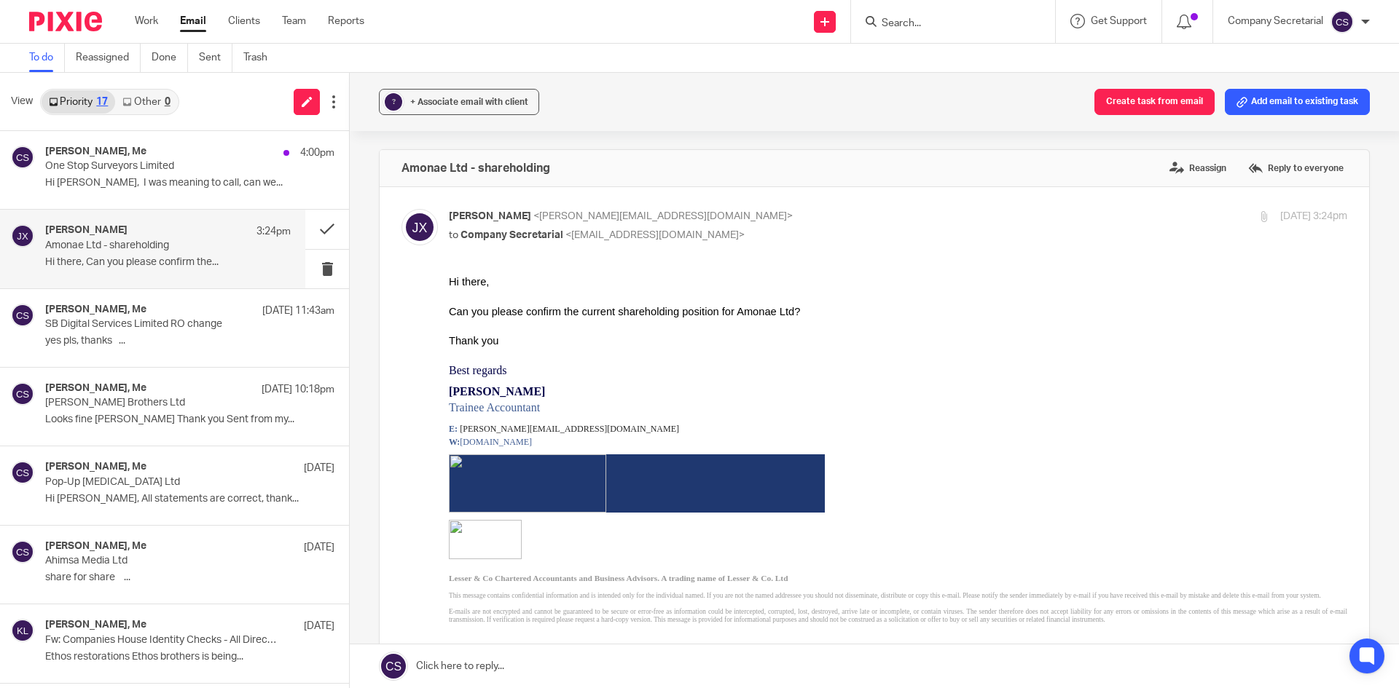
click at [538, 668] on link at bounding box center [874, 667] width 1049 height 44
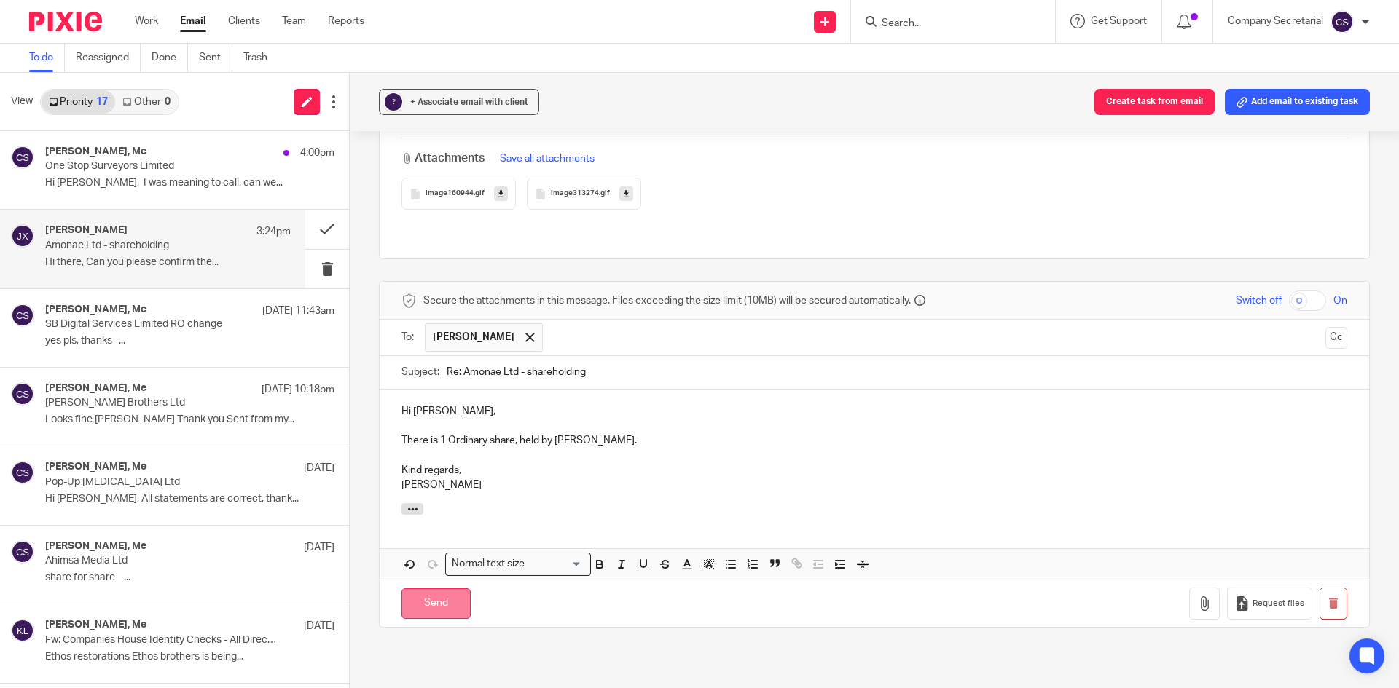
click at [459, 589] on input "Send" at bounding box center [435, 604] width 69 height 31
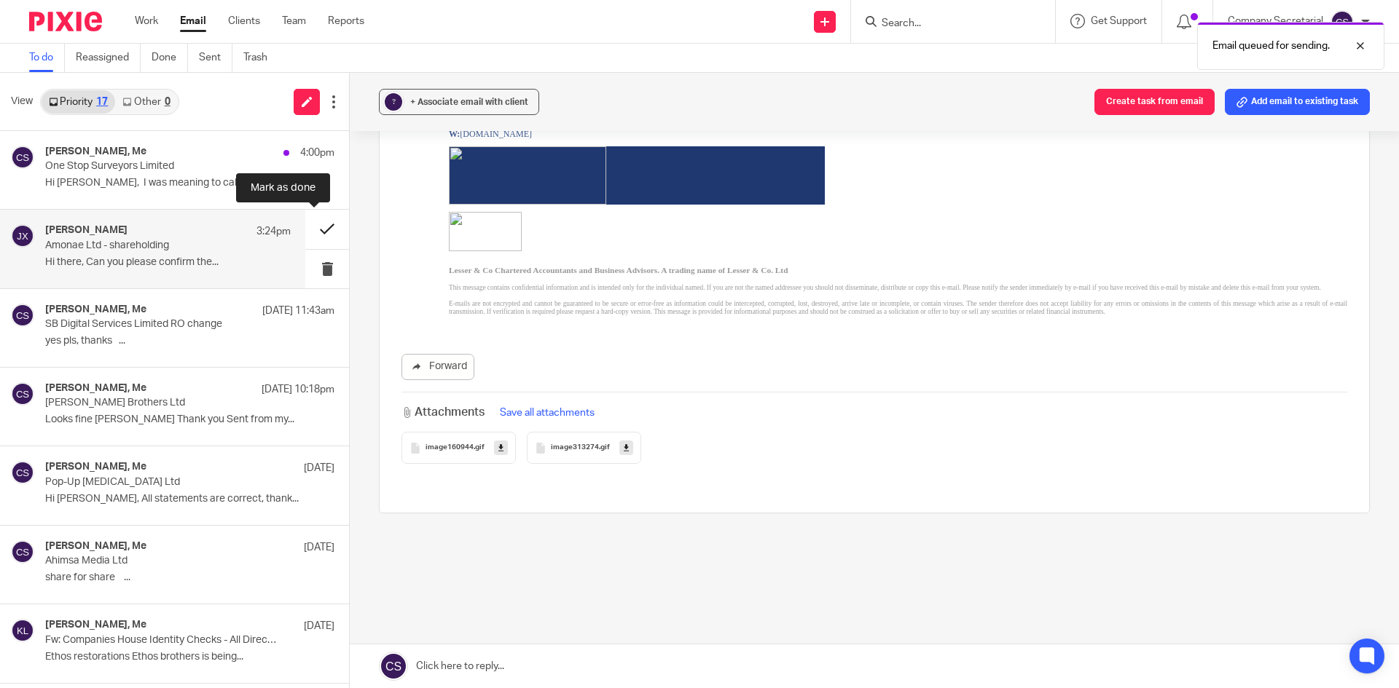
click at [312, 224] on button at bounding box center [327, 229] width 44 height 39
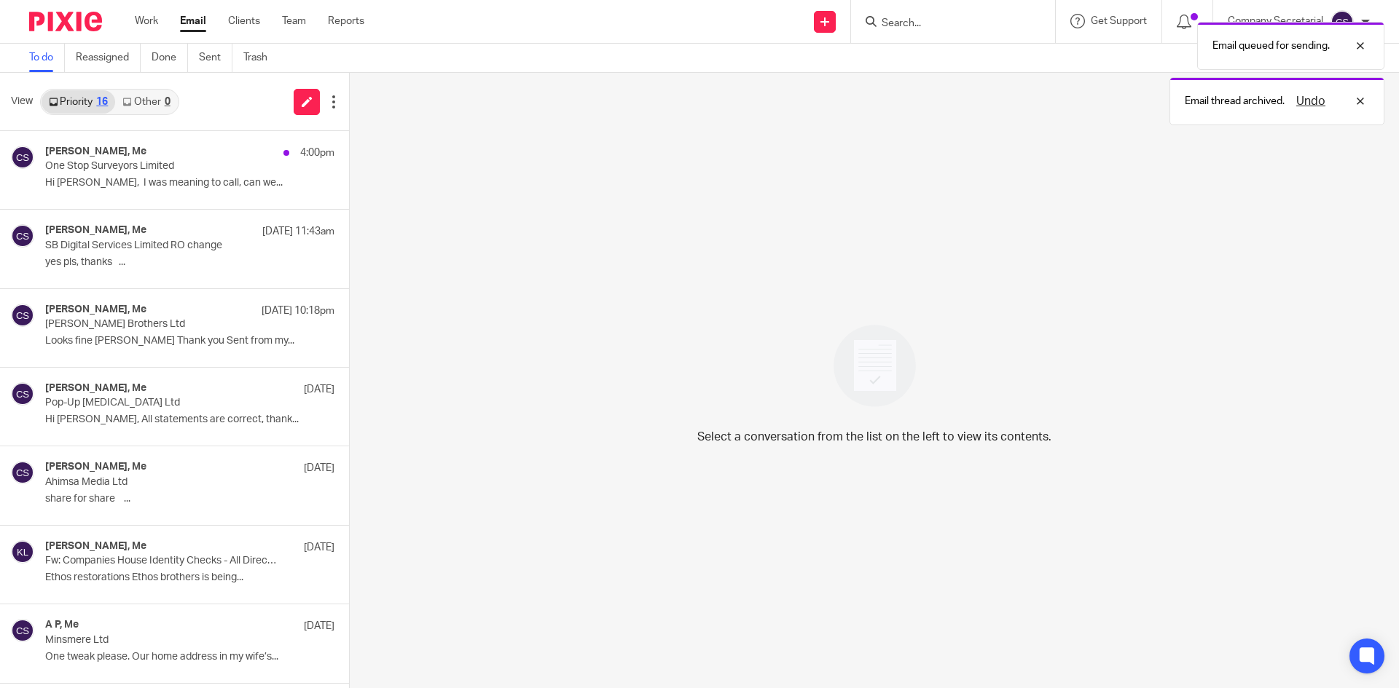
click at [84, 17] on img at bounding box center [65, 22] width 73 height 20
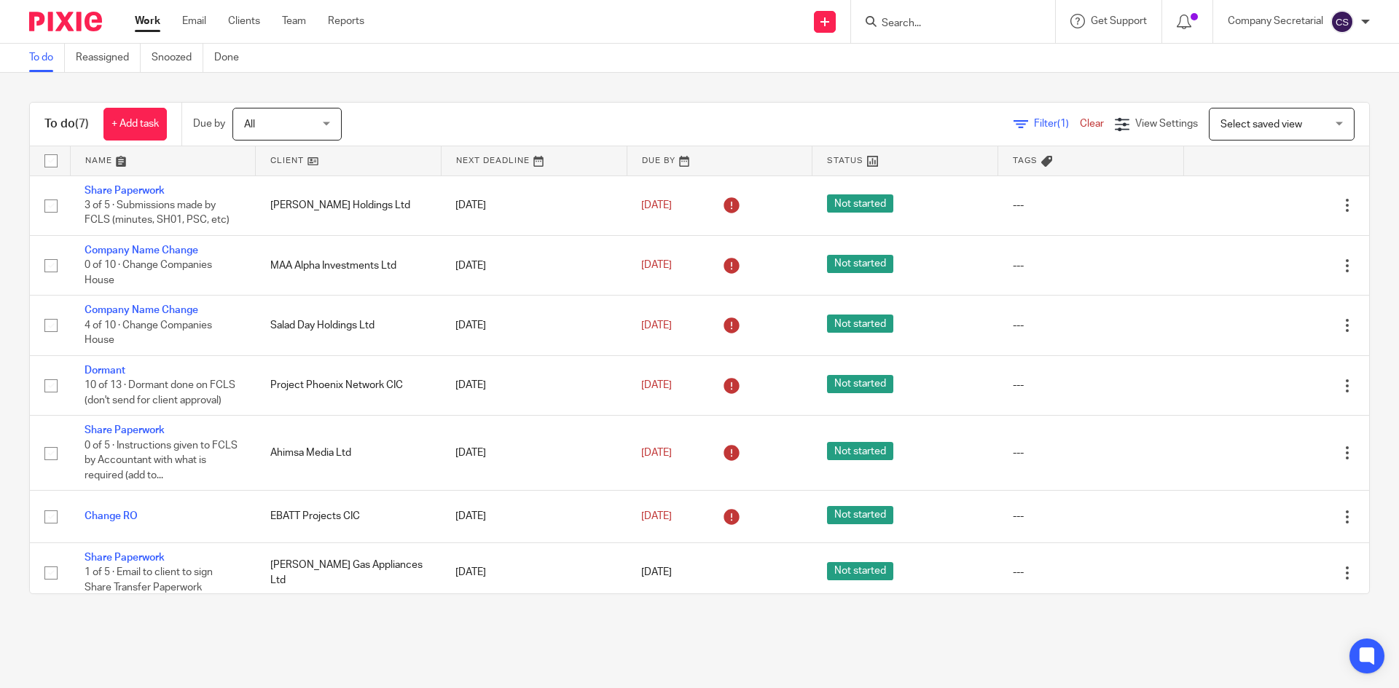
click at [71, 12] on img at bounding box center [65, 22] width 73 height 20
click at [190, 20] on link "Email" at bounding box center [194, 21] width 24 height 15
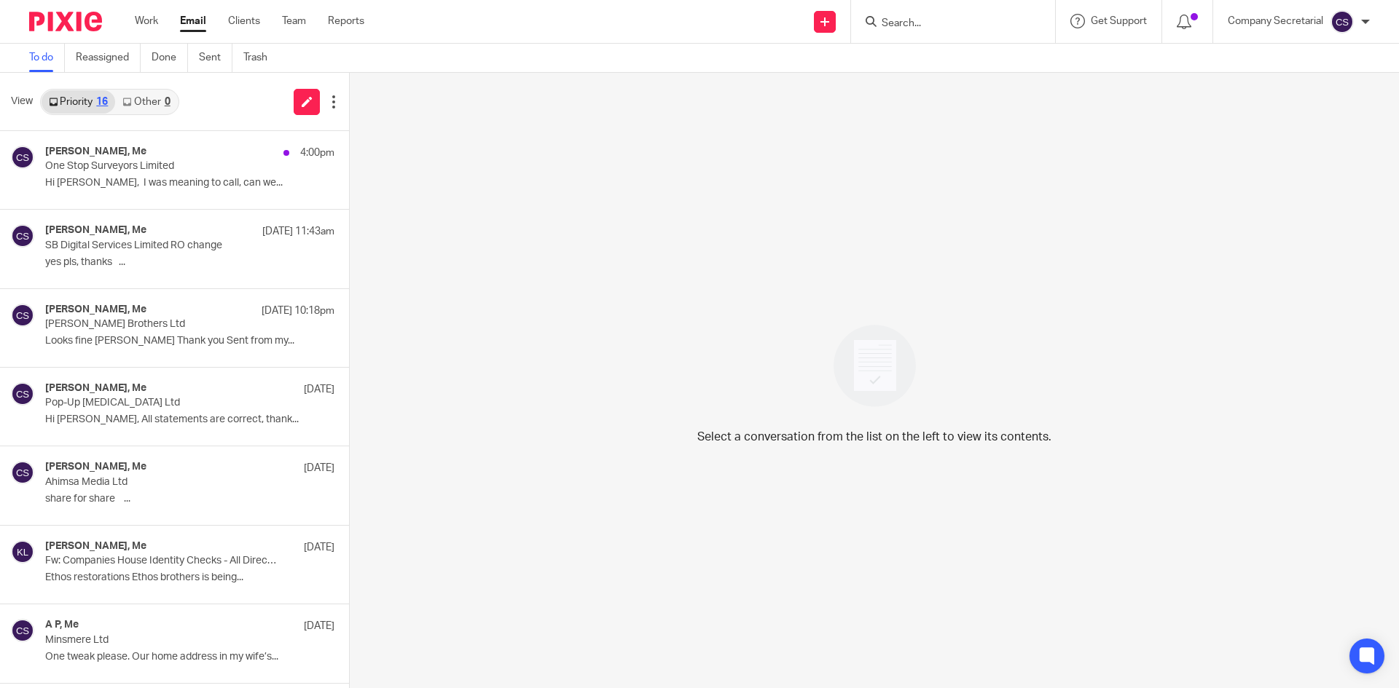
click at [66, 23] on img at bounding box center [65, 22] width 73 height 20
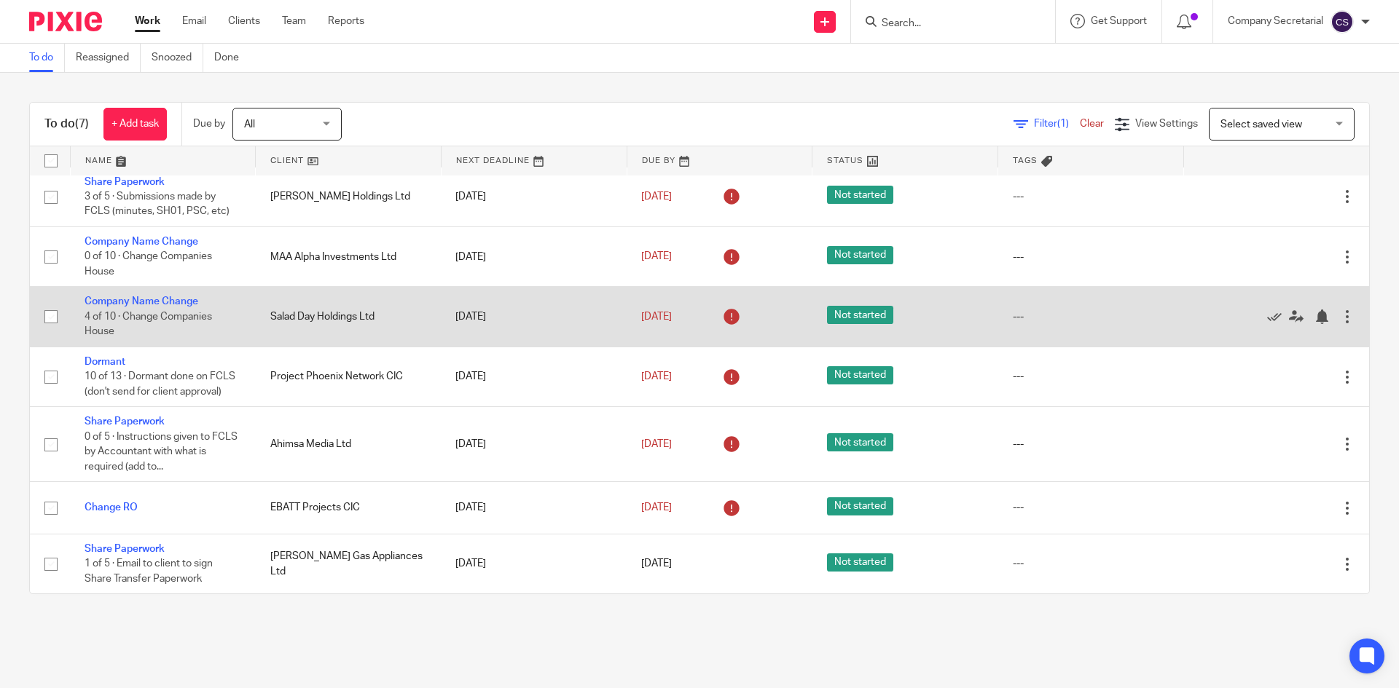
scroll to position [24, 0]
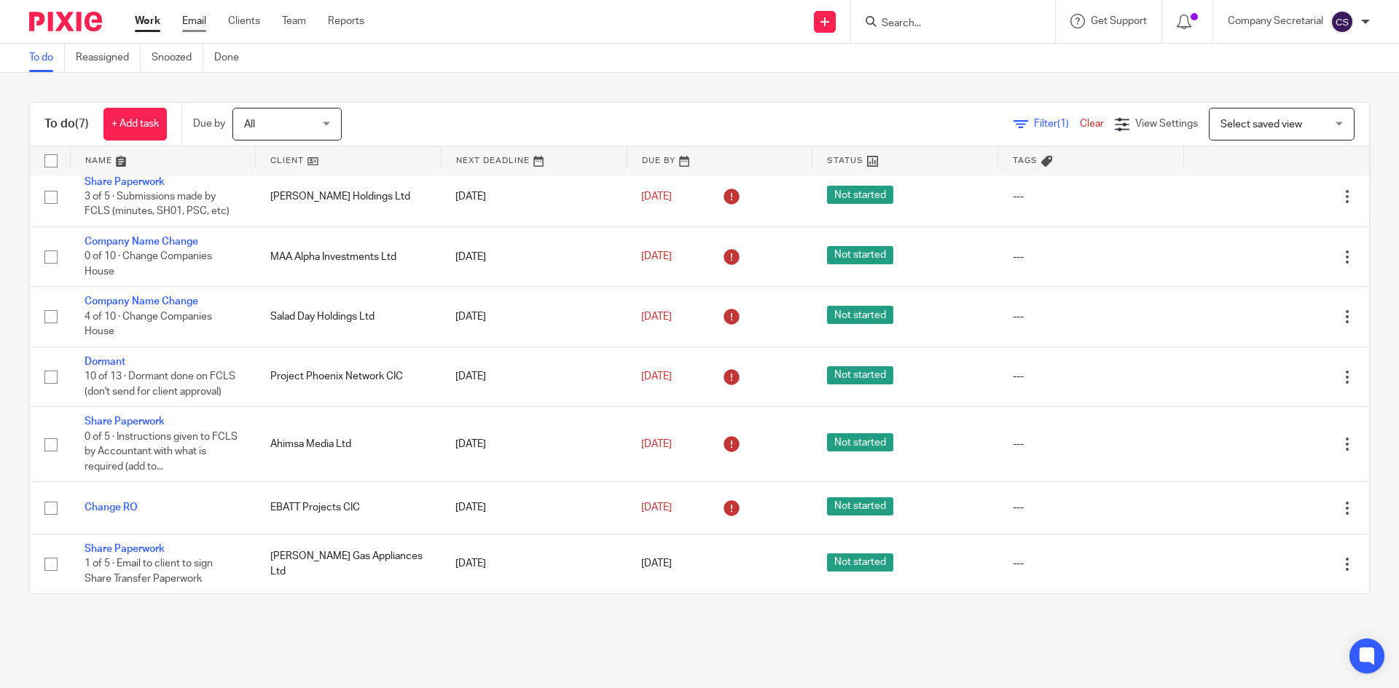
click at [202, 20] on link "Email" at bounding box center [194, 21] width 24 height 15
